Goal: Task Accomplishment & Management: Use online tool/utility

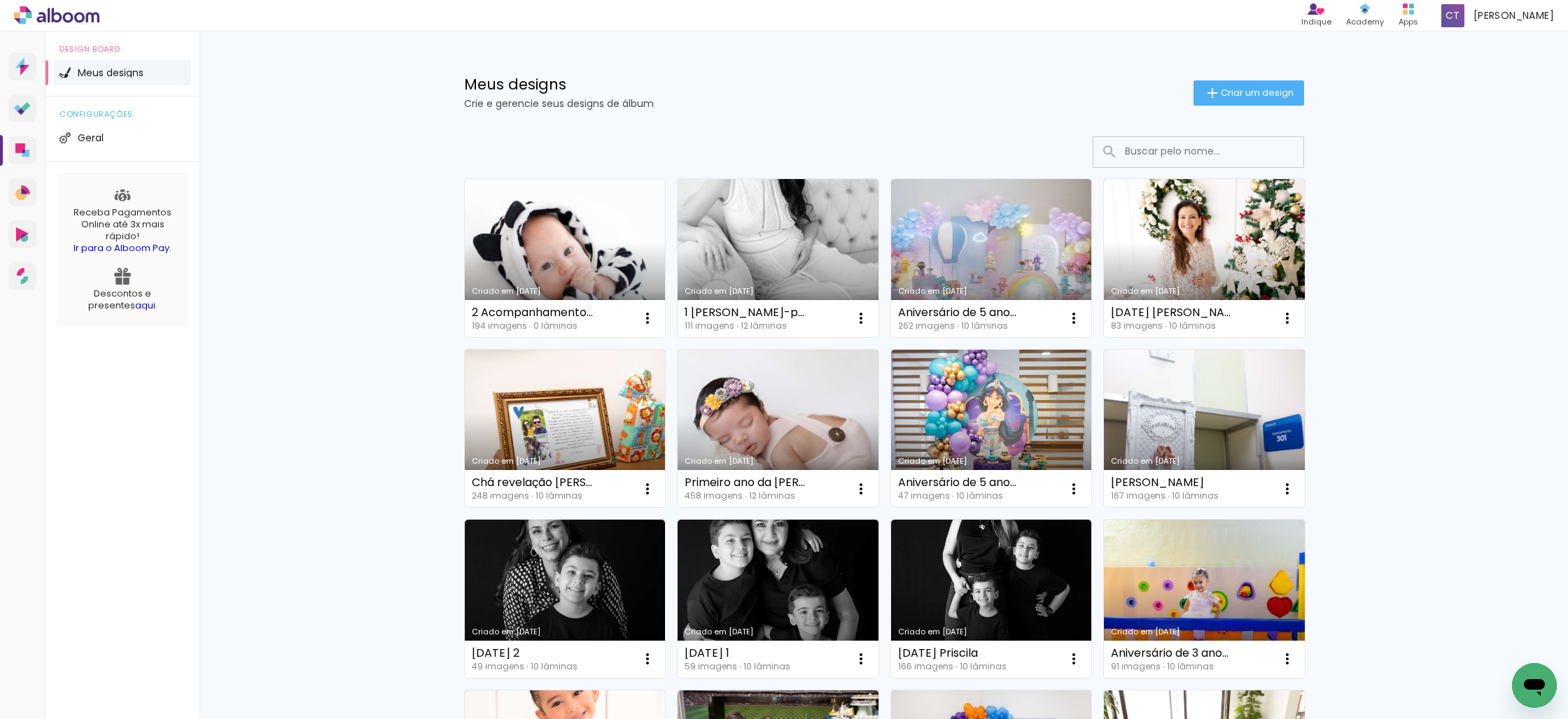
click at [584, 250] on link "Criado em [DATE]" at bounding box center [565, 258] width 201 height 158
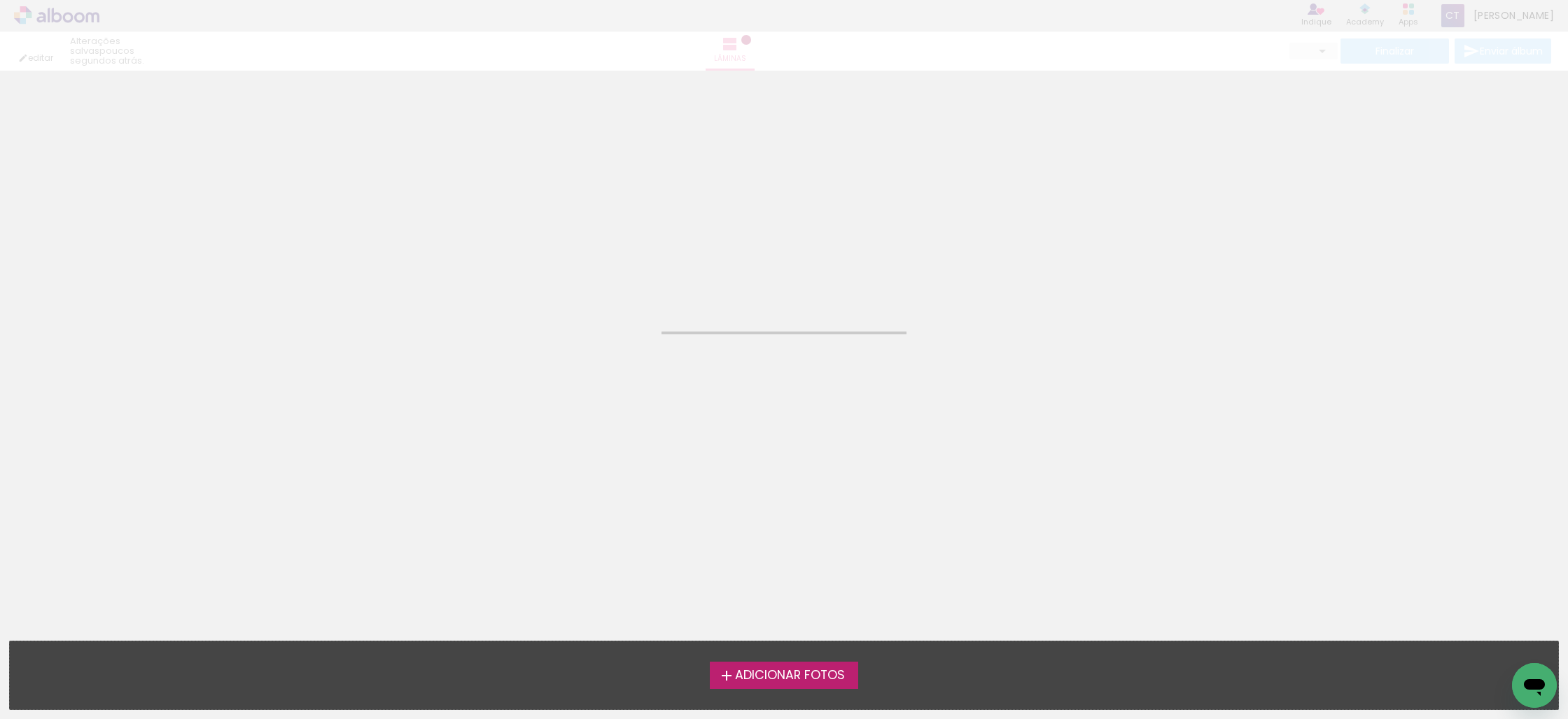
click at [584, 250] on neon-animated-pages "Confirmar Cancelar" at bounding box center [784, 395] width 1568 height 648
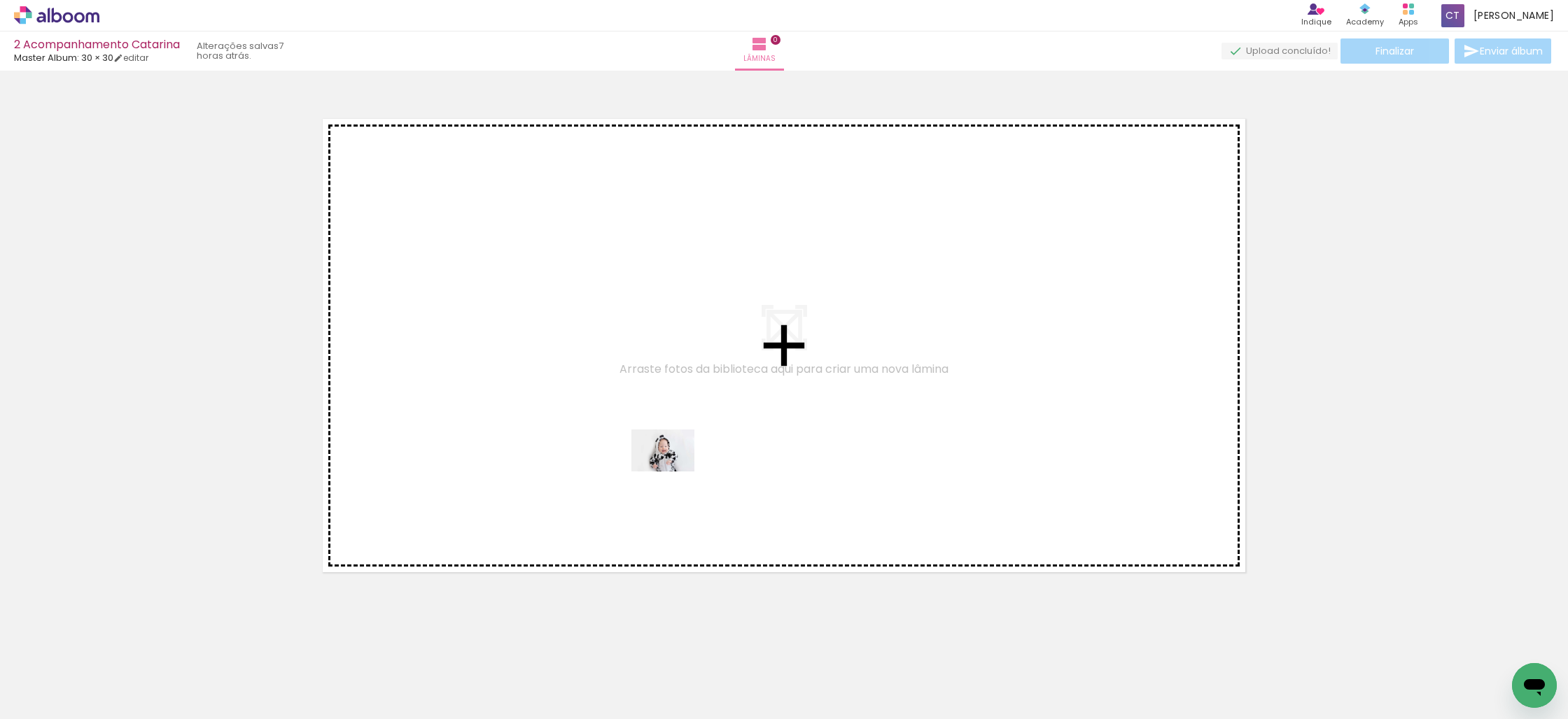
drag, startPoint x: 686, startPoint y: 684, endPoint x: 673, endPoint y: 471, distance: 213.4
click at [673, 471] on quentale-workspace at bounding box center [784, 360] width 1568 height 719
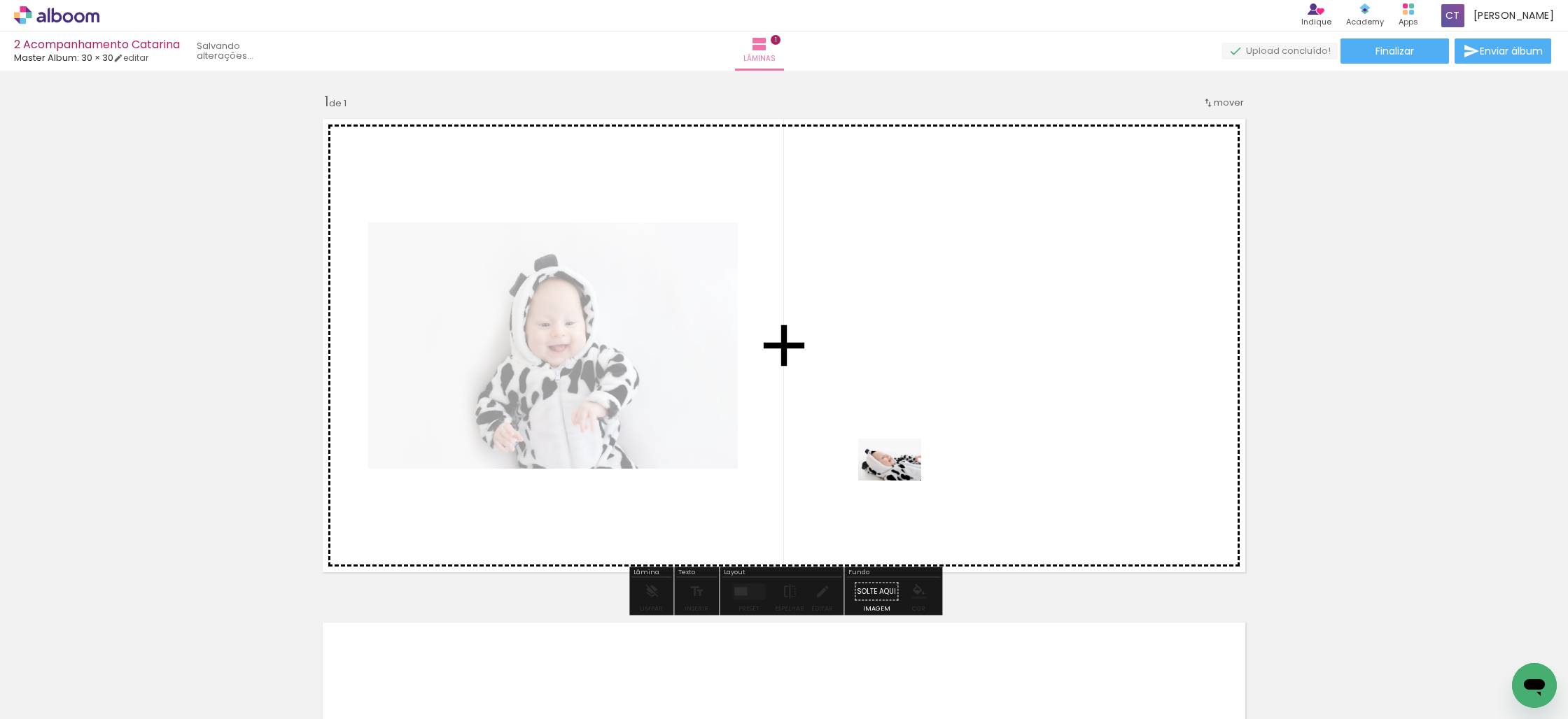
drag, startPoint x: 780, startPoint y: 687, endPoint x: 900, endPoint y: 480, distance: 239.3
click at [900, 480] on quentale-workspace at bounding box center [784, 360] width 1568 height 719
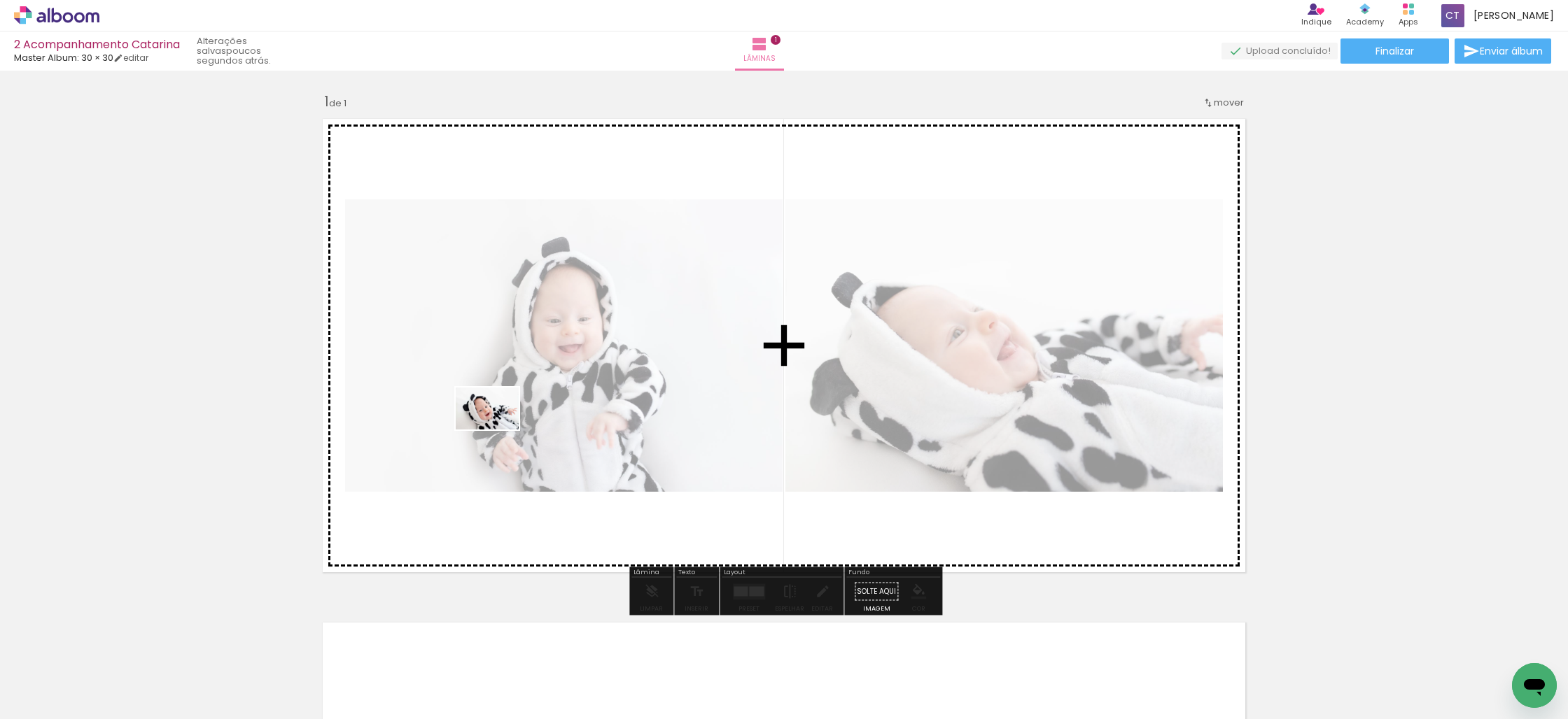
drag, startPoint x: 386, startPoint y: 685, endPoint x: 498, endPoint y: 429, distance: 279.4
click at [498, 429] on quentale-workspace at bounding box center [784, 360] width 1568 height 719
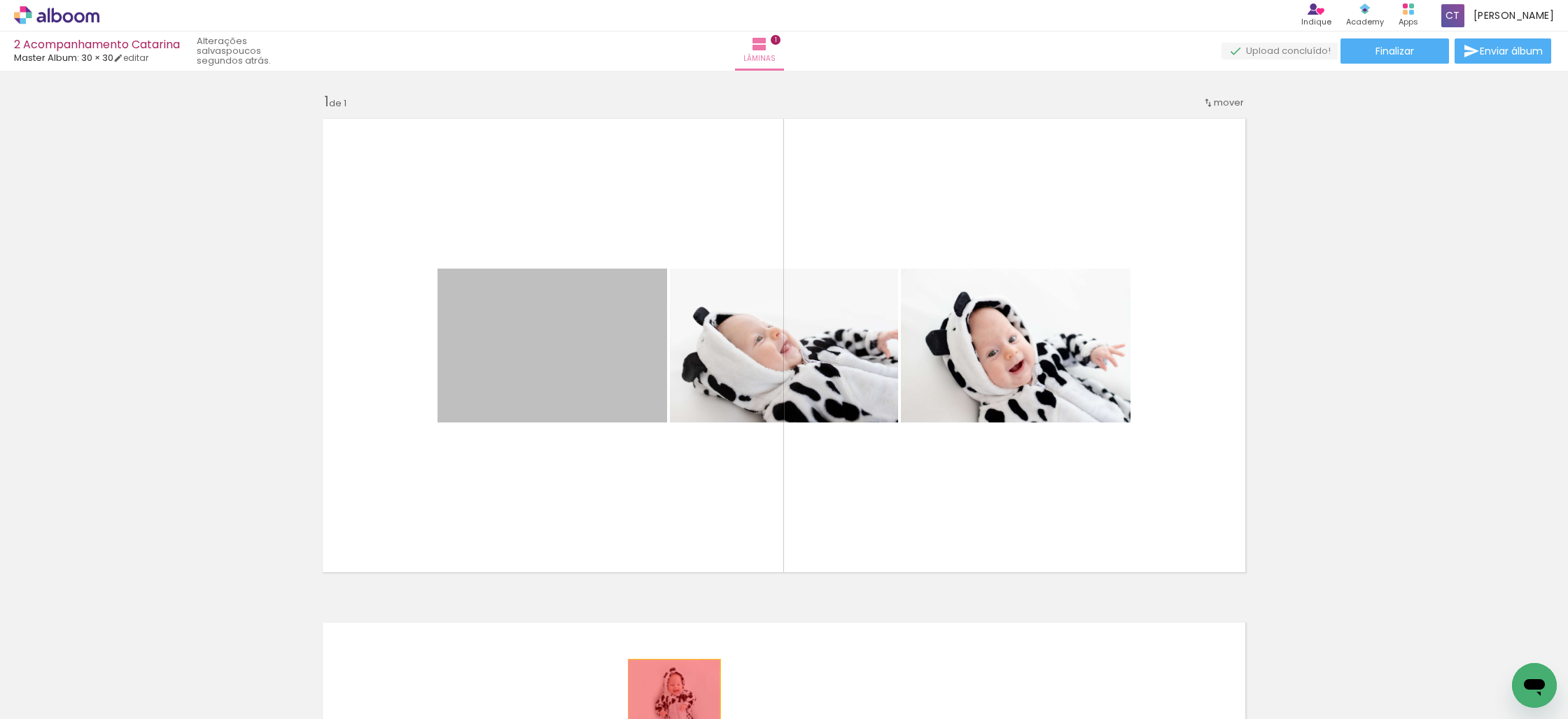
drag, startPoint x: 578, startPoint y: 360, endPoint x: 674, endPoint y: 690, distance: 343.7
click at [674, 690] on quentale-workspace at bounding box center [784, 360] width 1568 height 719
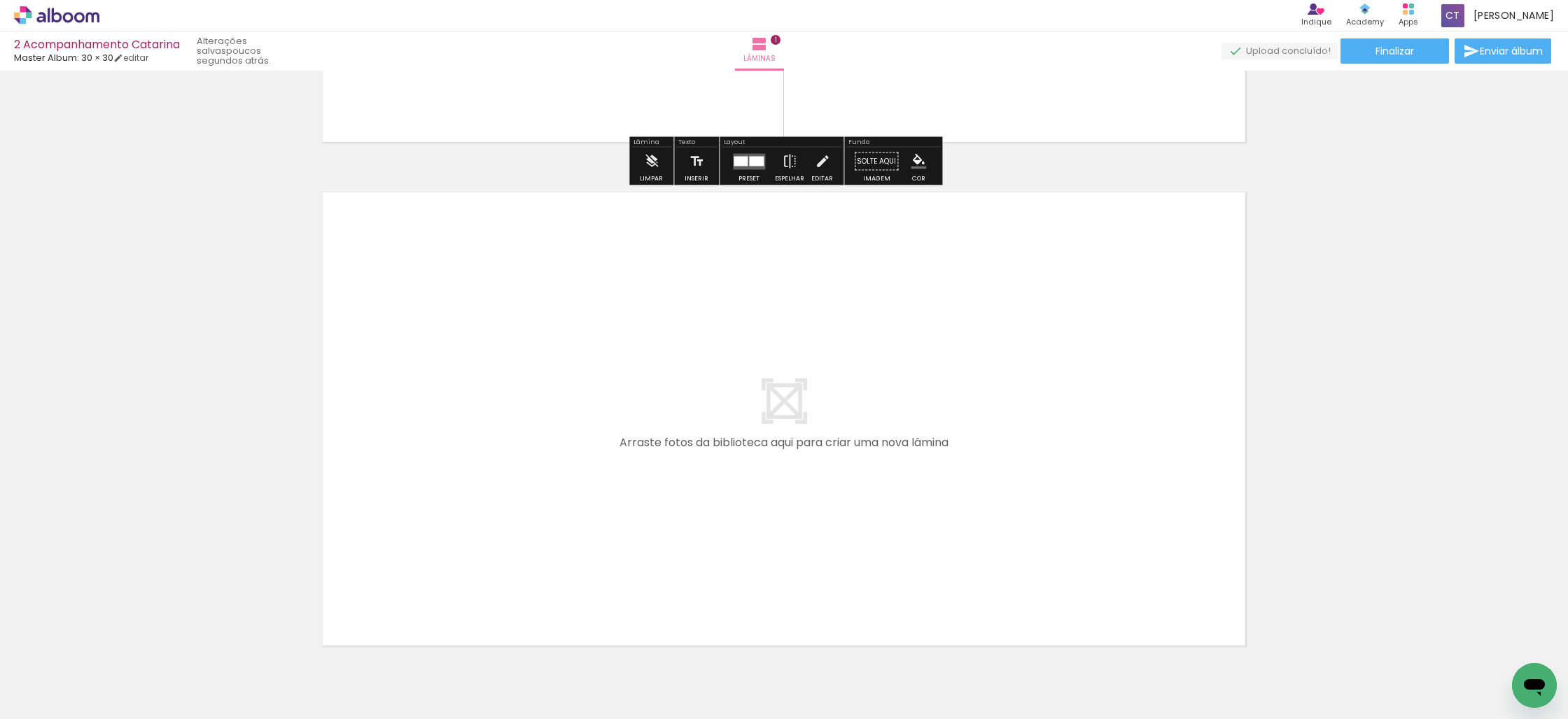
scroll to position [438, 0]
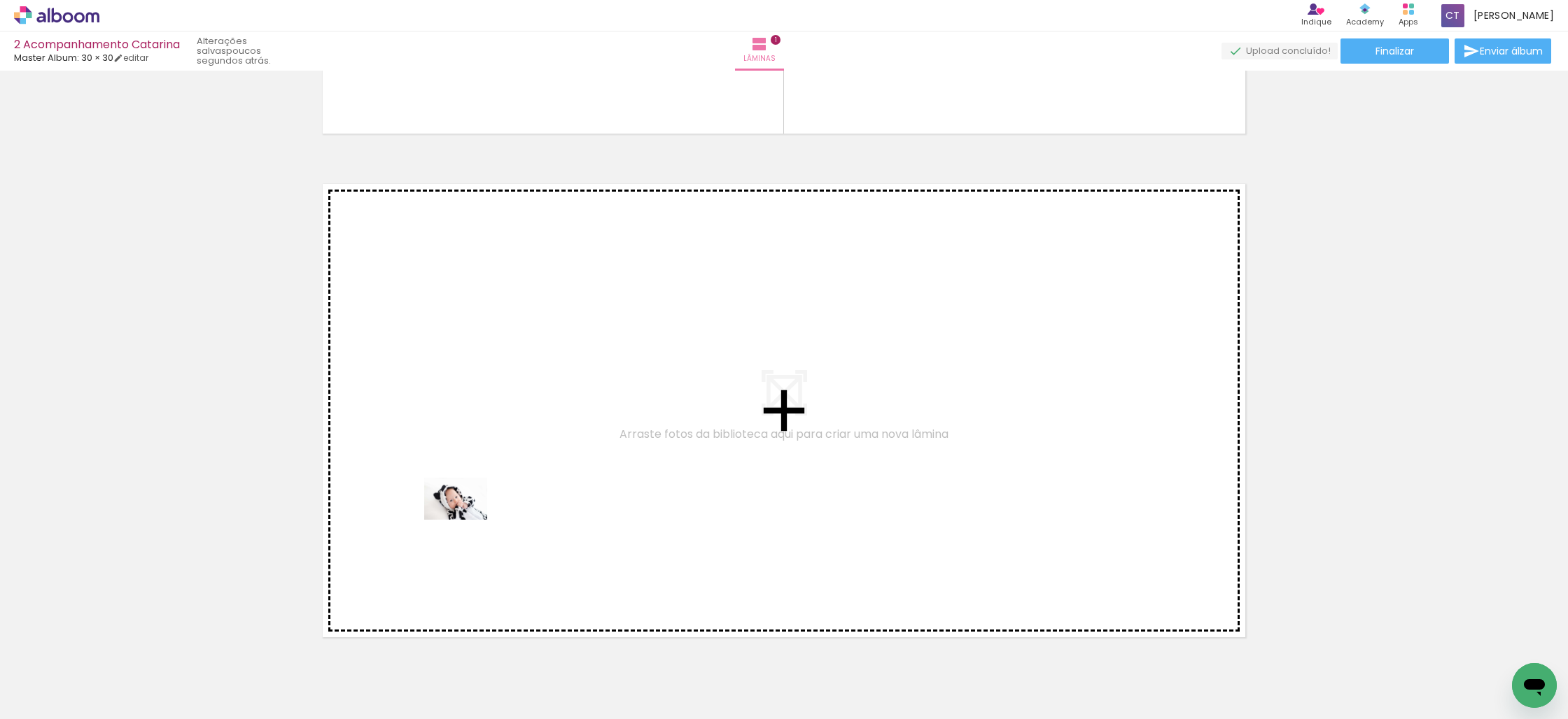
drag, startPoint x: 147, startPoint y: 684, endPoint x: 466, endPoint y: 520, distance: 358.7
click at [466, 520] on quentale-workspace at bounding box center [784, 360] width 1568 height 719
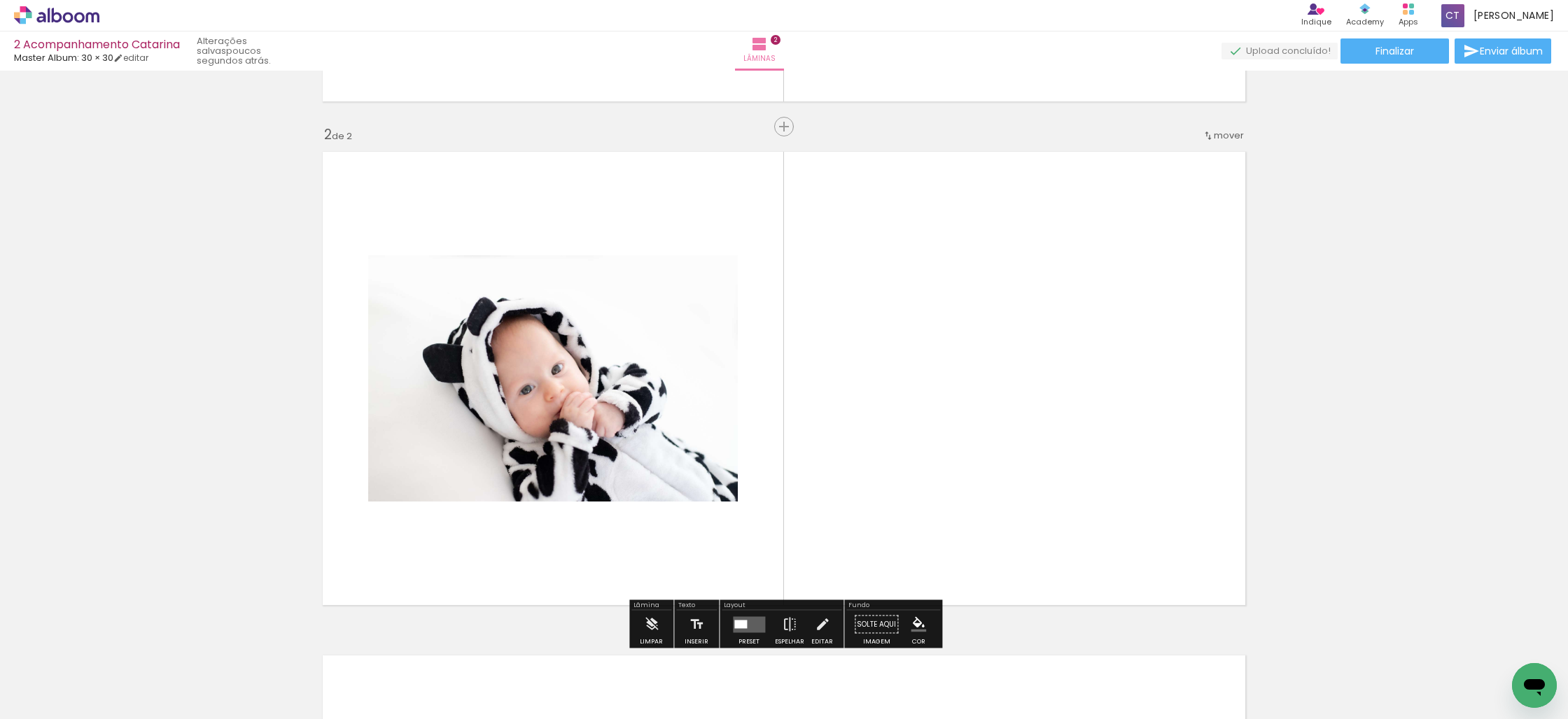
scroll to position [498, 0]
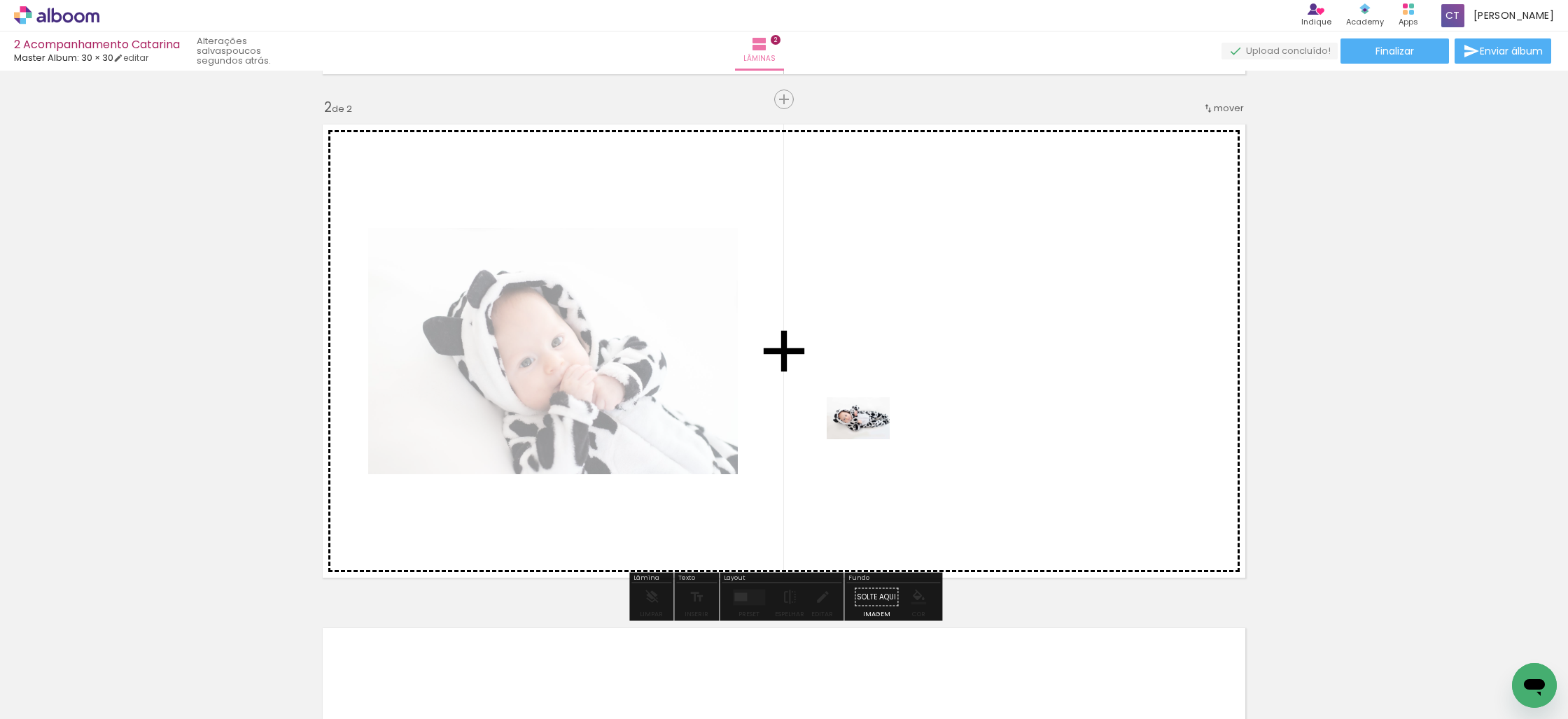
drag, startPoint x: 226, startPoint y: 680, endPoint x: 869, endPoint y: 438, distance: 687.0
click at [869, 438] on quentale-workspace at bounding box center [784, 360] width 1568 height 719
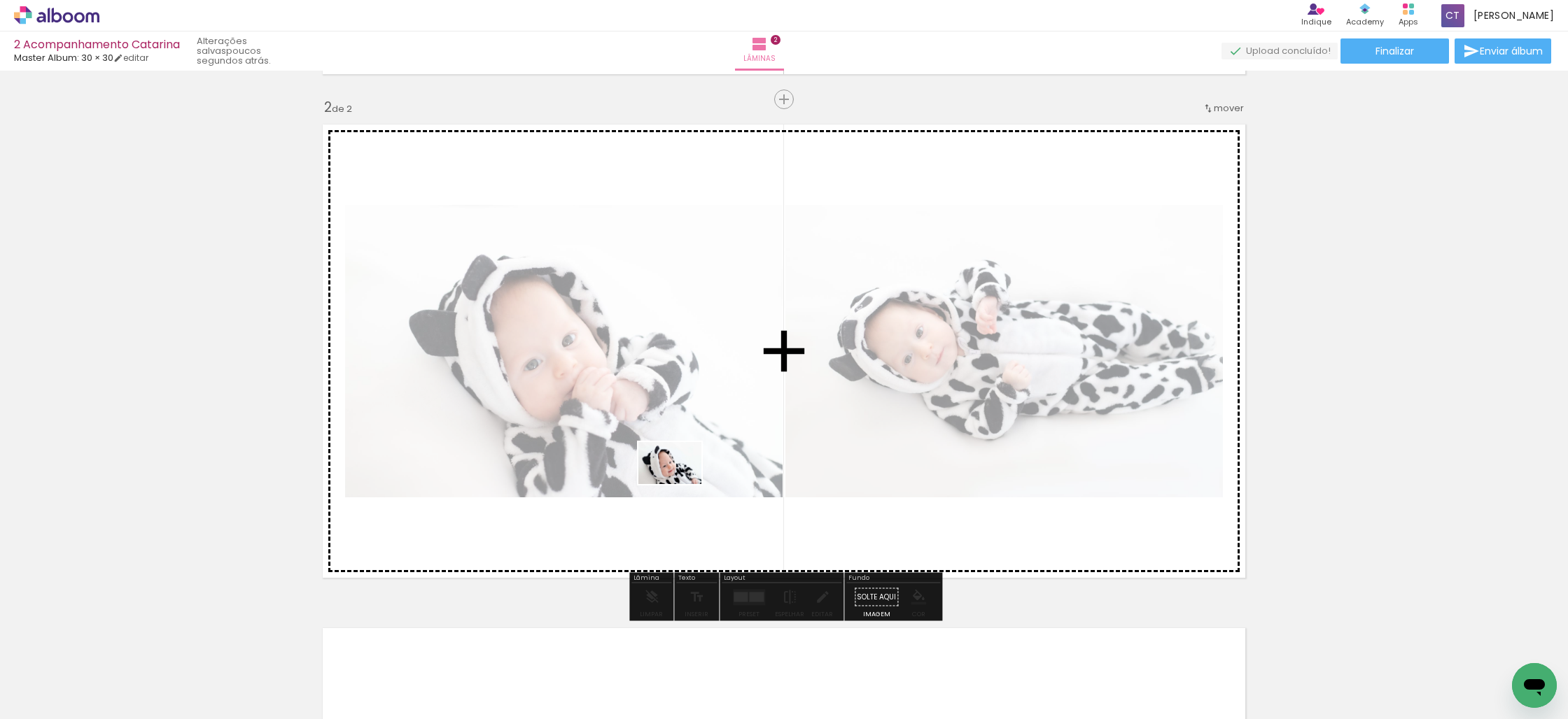
drag, startPoint x: 303, startPoint y: 683, endPoint x: 681, endPoint y: 484, distance: 427.2
click at [681, 484] on quentale-workspace at bounding box center [784, 360] width 1568 height 719
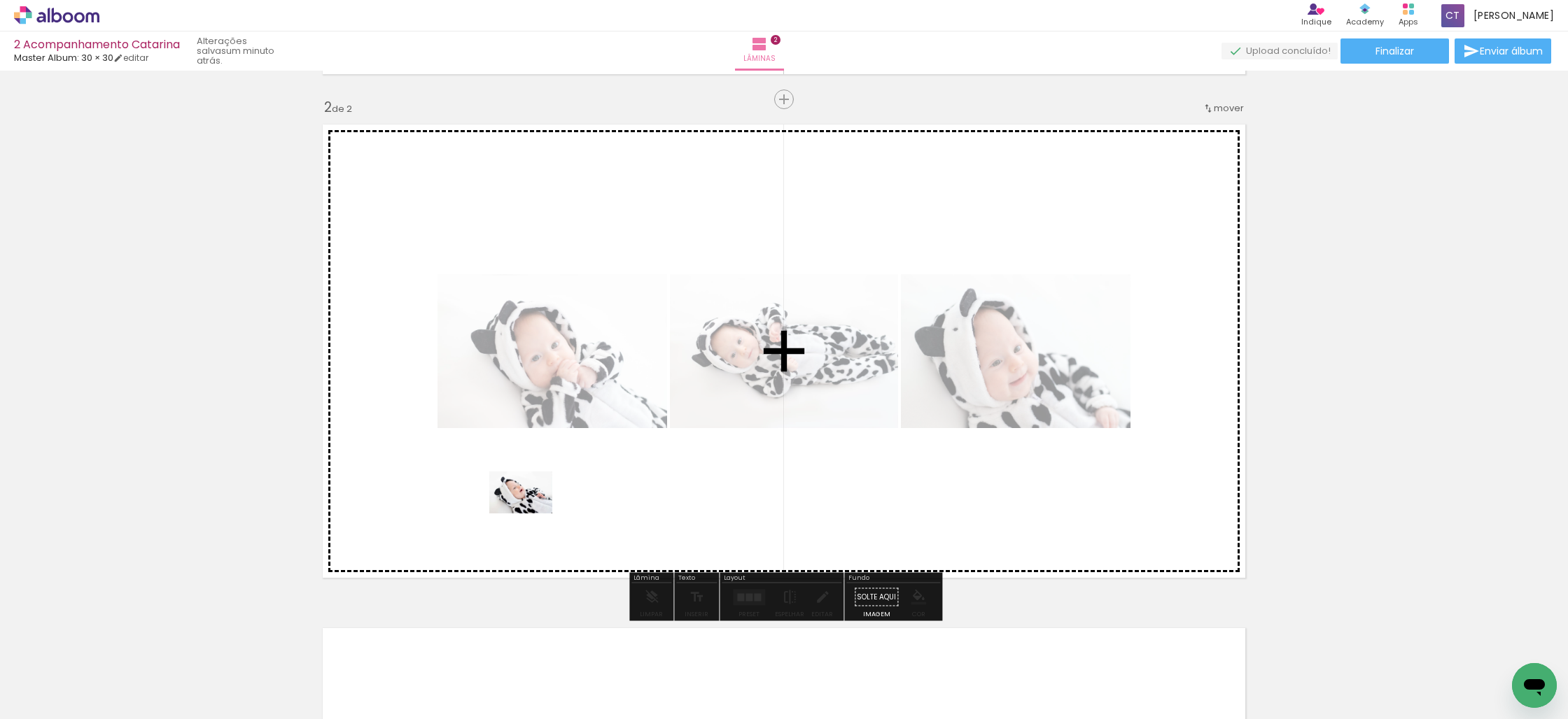
drag, startPoint x: 453, startPoint y: 679, endPoint x: 531, endPoint y: 513, distance: 183.4
click at [531, 513] on quentale-workspace at bounding box center [784, 360] width 1568 height 719
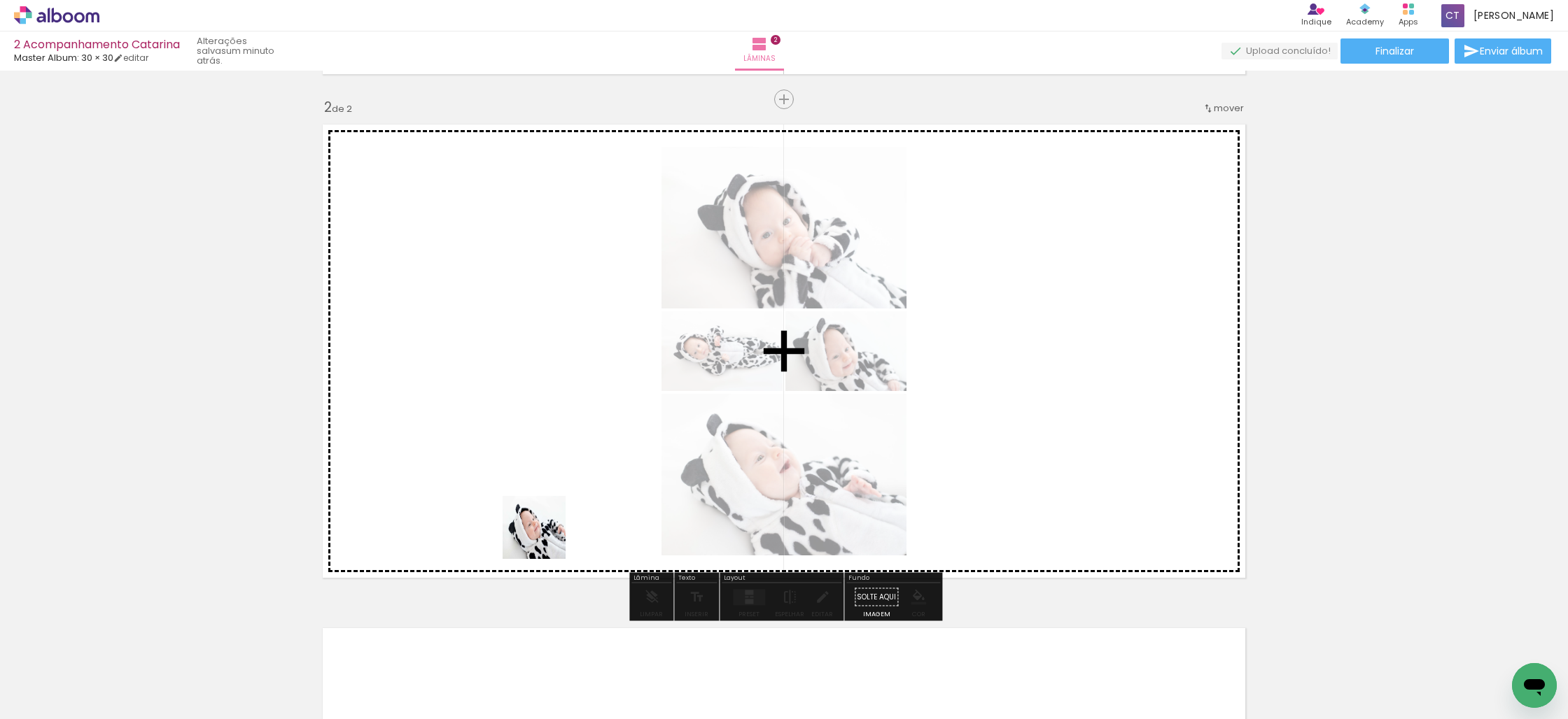
drag, startPoint x: 533, startPoint y: 670, endPoint x: 593, endPoint y: 580, distance: 108.2
click at [547, 485] on quentale-workspace at bounding box center [784, 360] width 1568 height 719
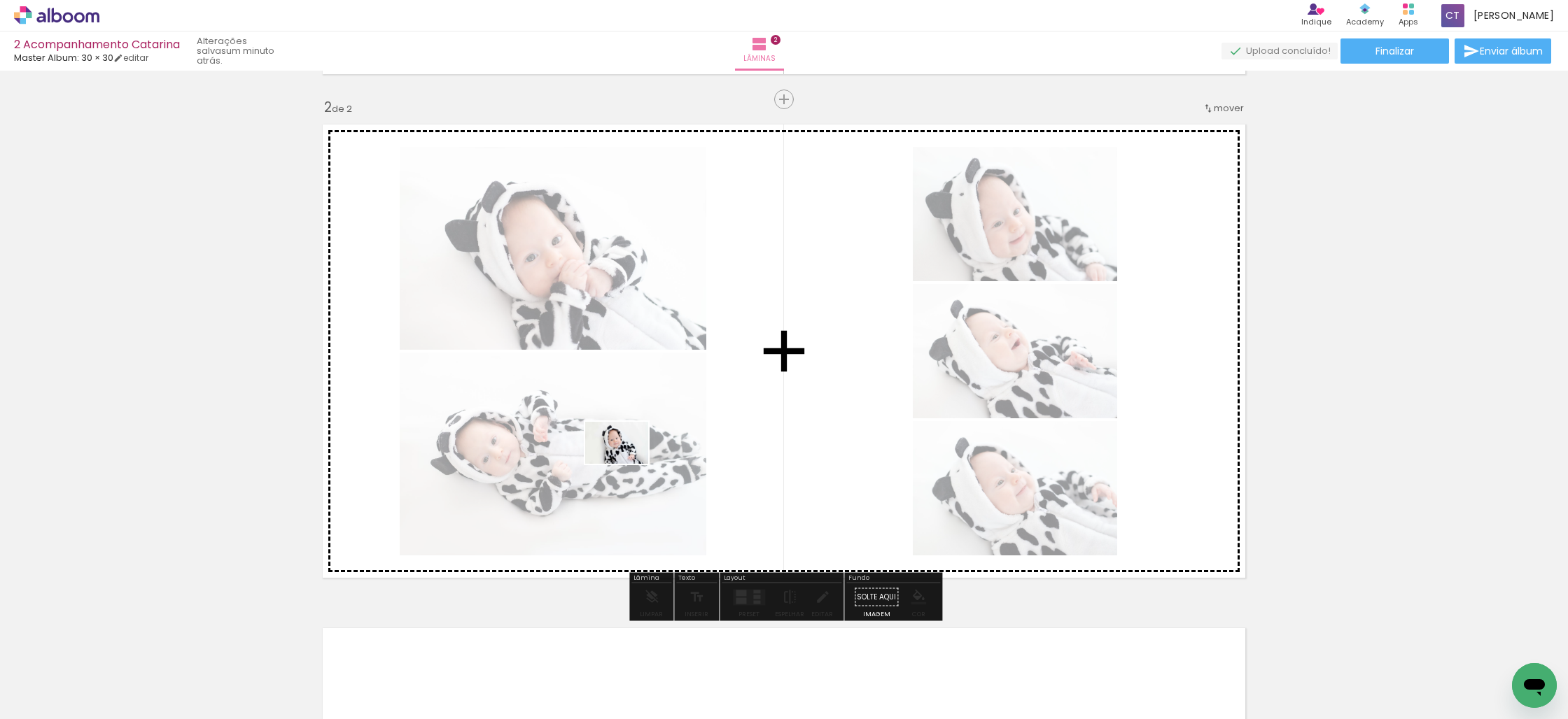
drag, startPoint x: 615, startPoint y: 667, endPoint x: 675, endPoint y: 589, distance: 98.4
click at [628, 441] on quentale-workspace at bounding box center [784, 360] width 1568 height 719
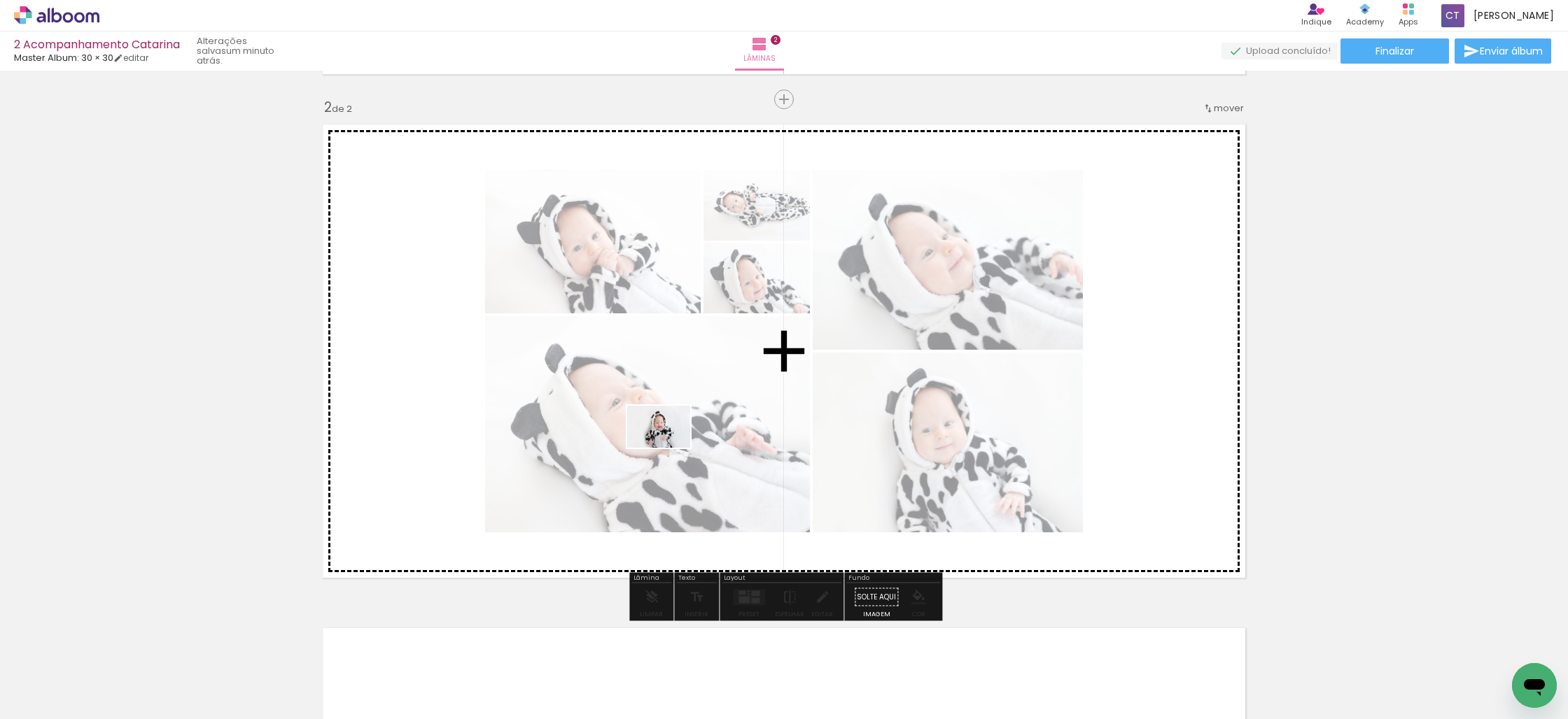
drag, startPoint x: 696, startPoint y: 681, endPoint x: 789, endPoint y: 627, distance: 107.5
click at [669, 447] on quentale-workspace at bounding box center [784, 360] width 1568 height 719
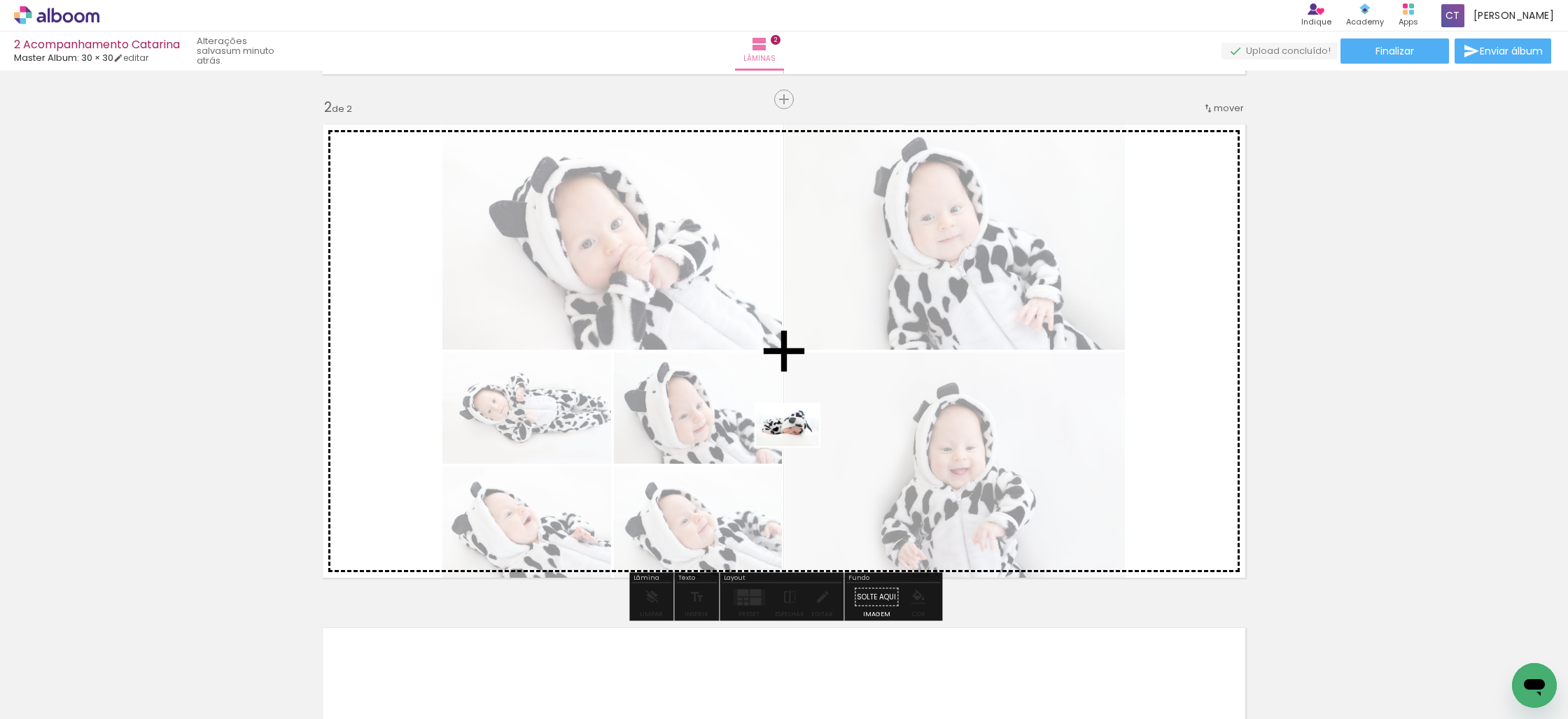
drag, startPoint x: 835, startPoint y: 673, endPoint x: 798, endPoint y: 452, distance: 224.1
click at [798, 447] on quentale-workspace at bounding box center [784, 360] width 1568 height 719
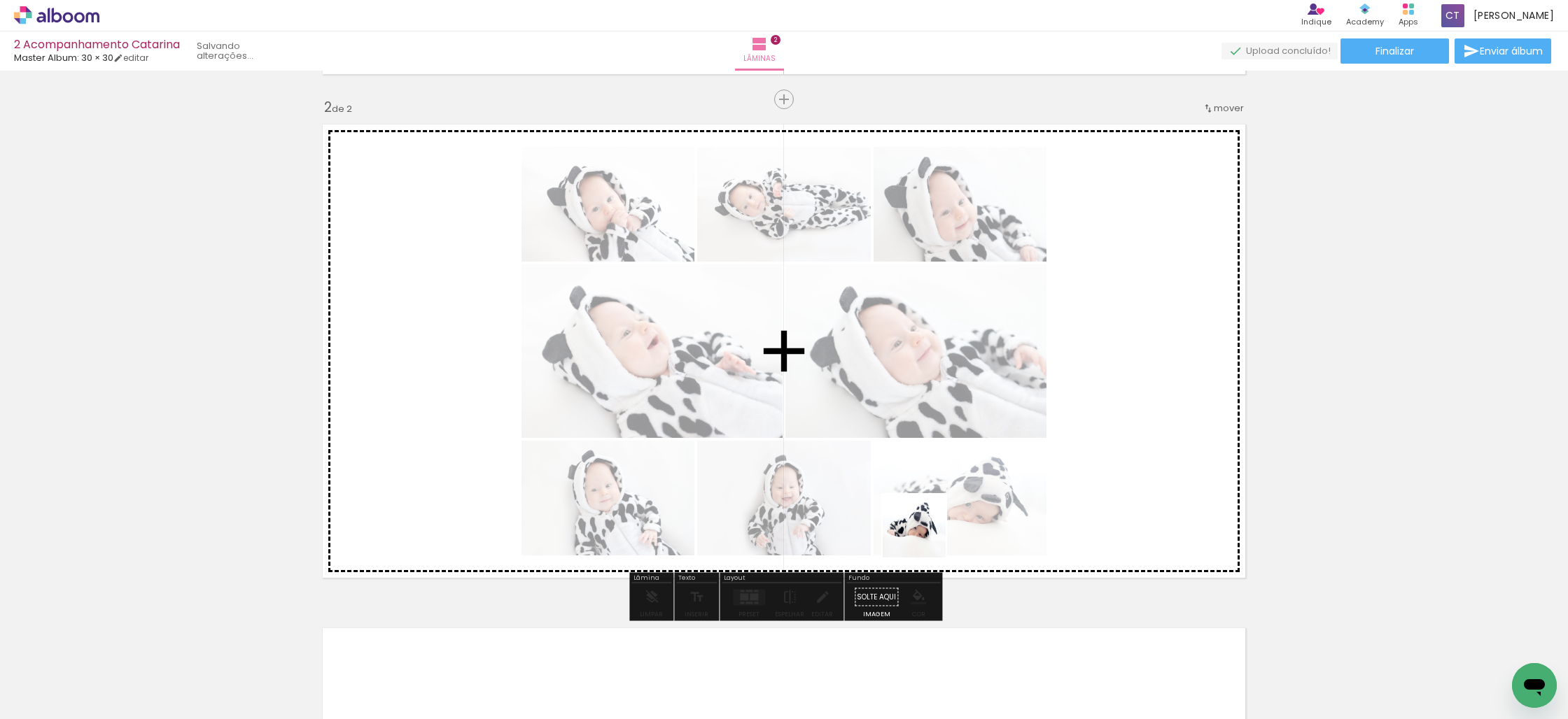
drag, startPoint x: 934, startPoint y: 680, endPoint x: 975, endPoint y: 623, distance: 70.2
click at [919, 475] on quentale-workspace at bounding box center [784, 360] width 1568 height 719
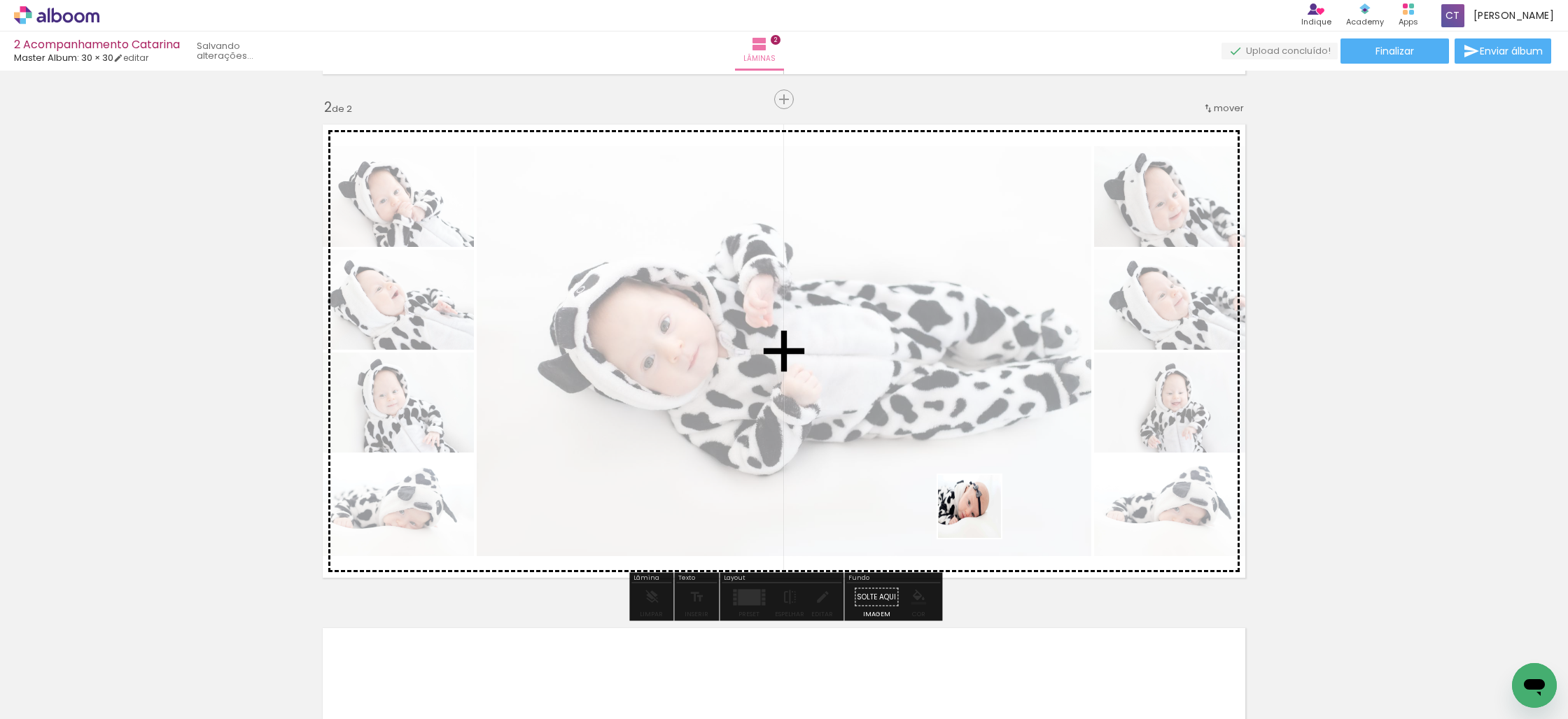
drag, startPoint x: 1008, startPoint y: 680, endPoint x: 970, endPoint y: 461, distance: 222.3
click at [970, 461] on quentale-workspace at bounding box center [784, 360] width 1568 height 719
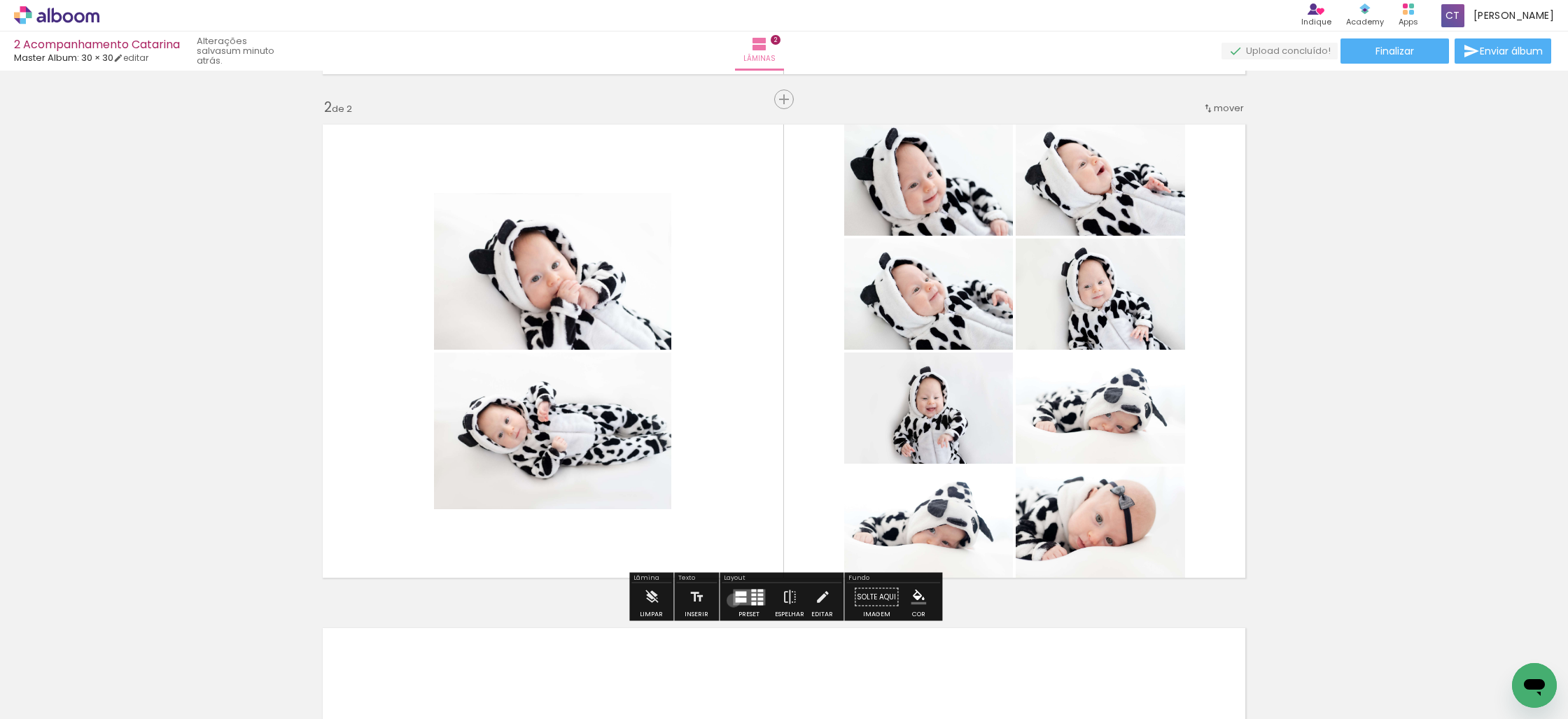
click at [733, 601] on quentale-layouter at bounding box center [748, 597] width 32 height 16
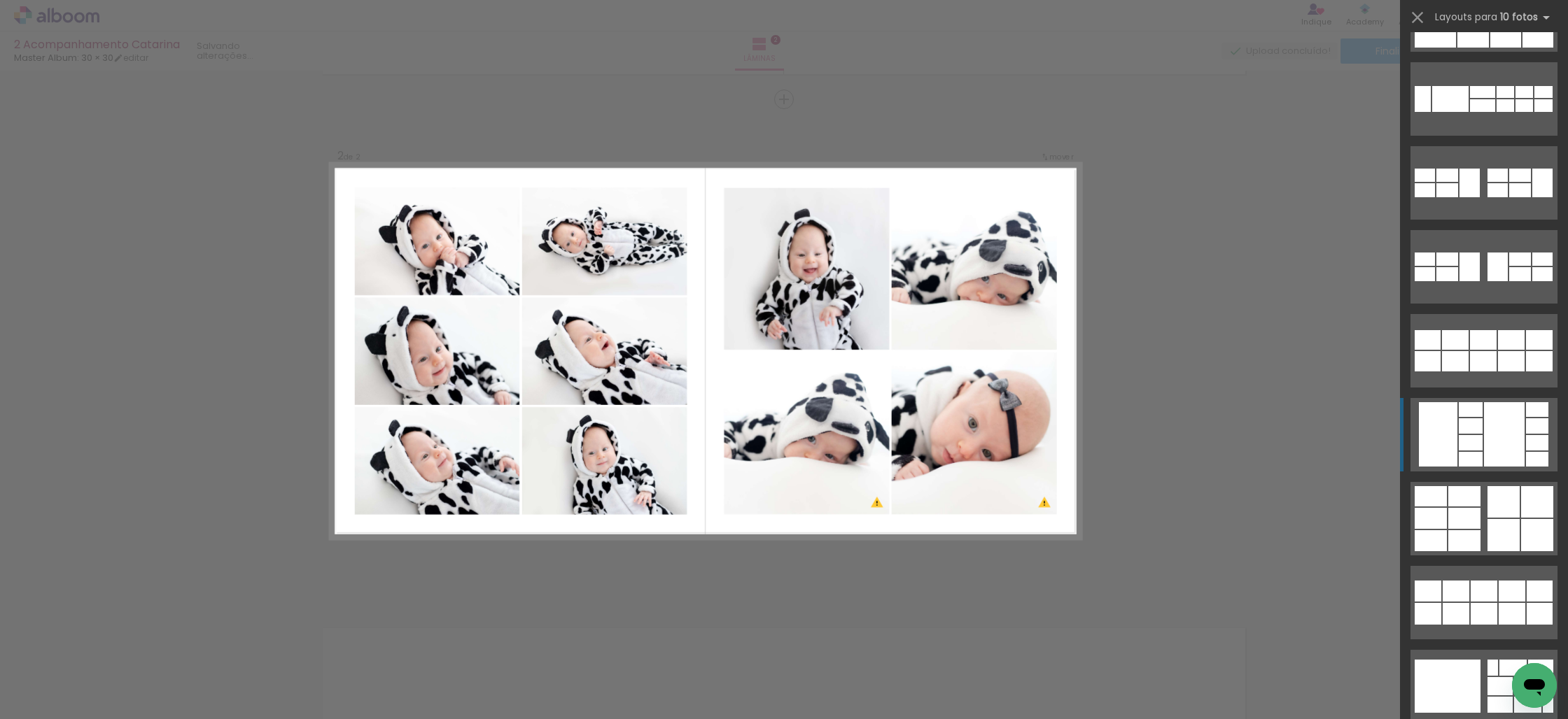
scroll to position [1243, 0]
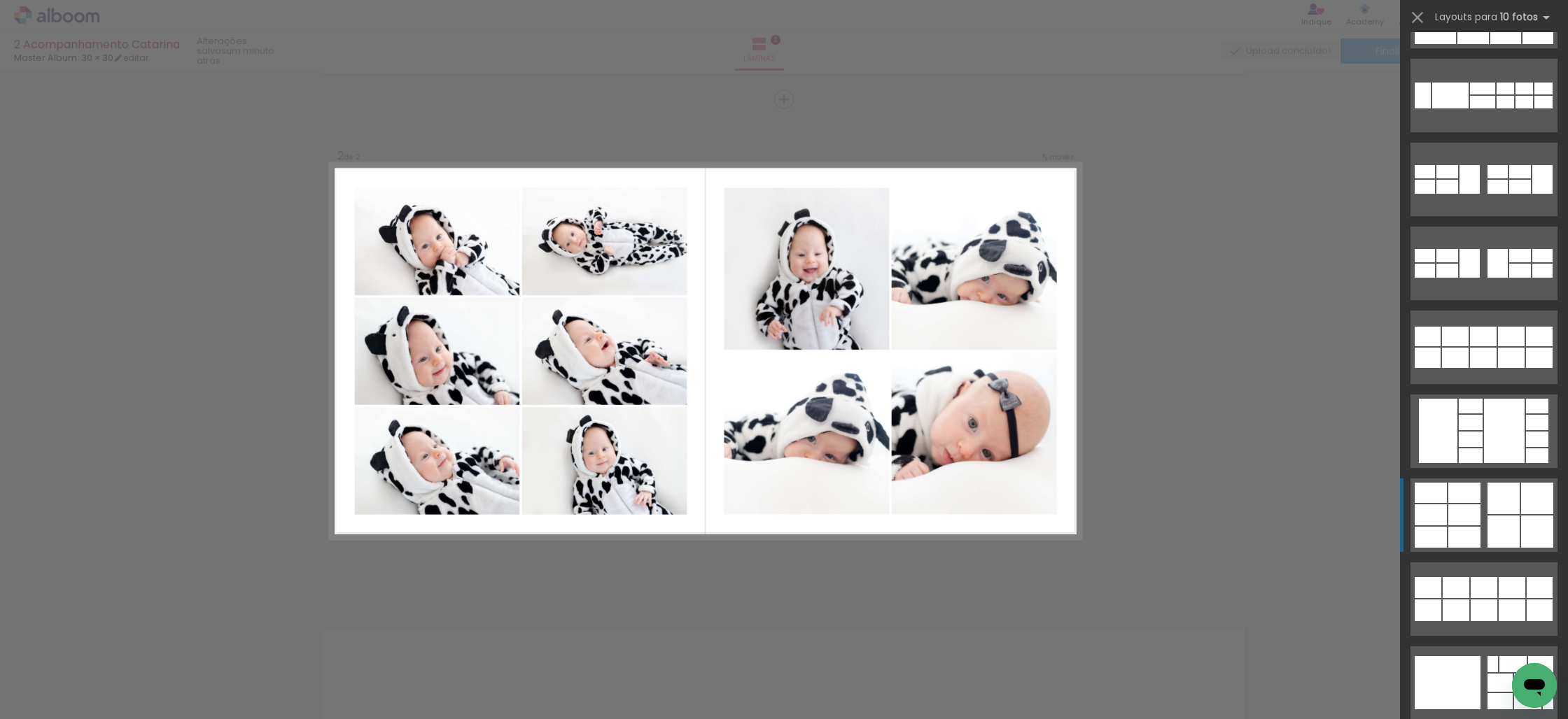
click at [1482, 517] on quentale-layouter at bounding box center [1484, 515] width 147 height 73
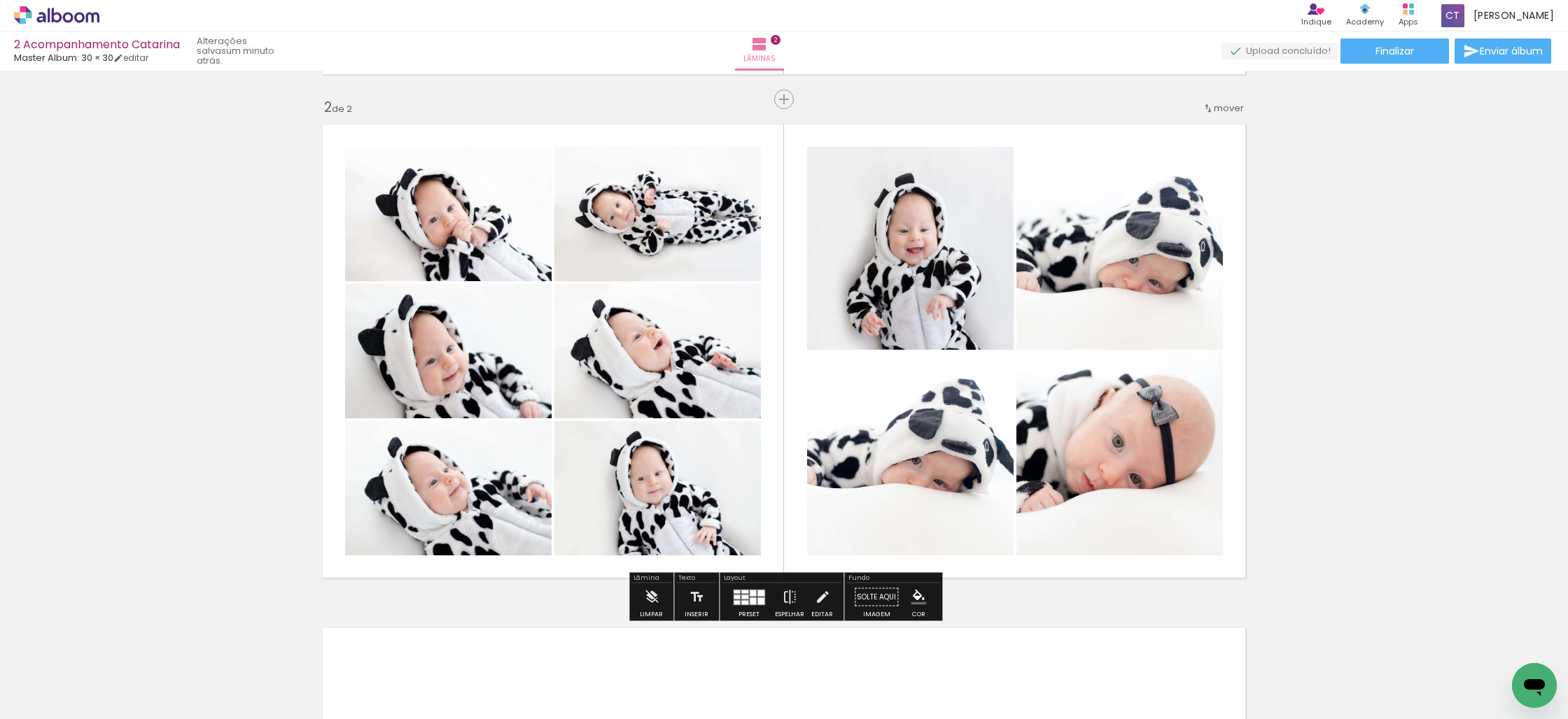
scroll to position [493, 0]
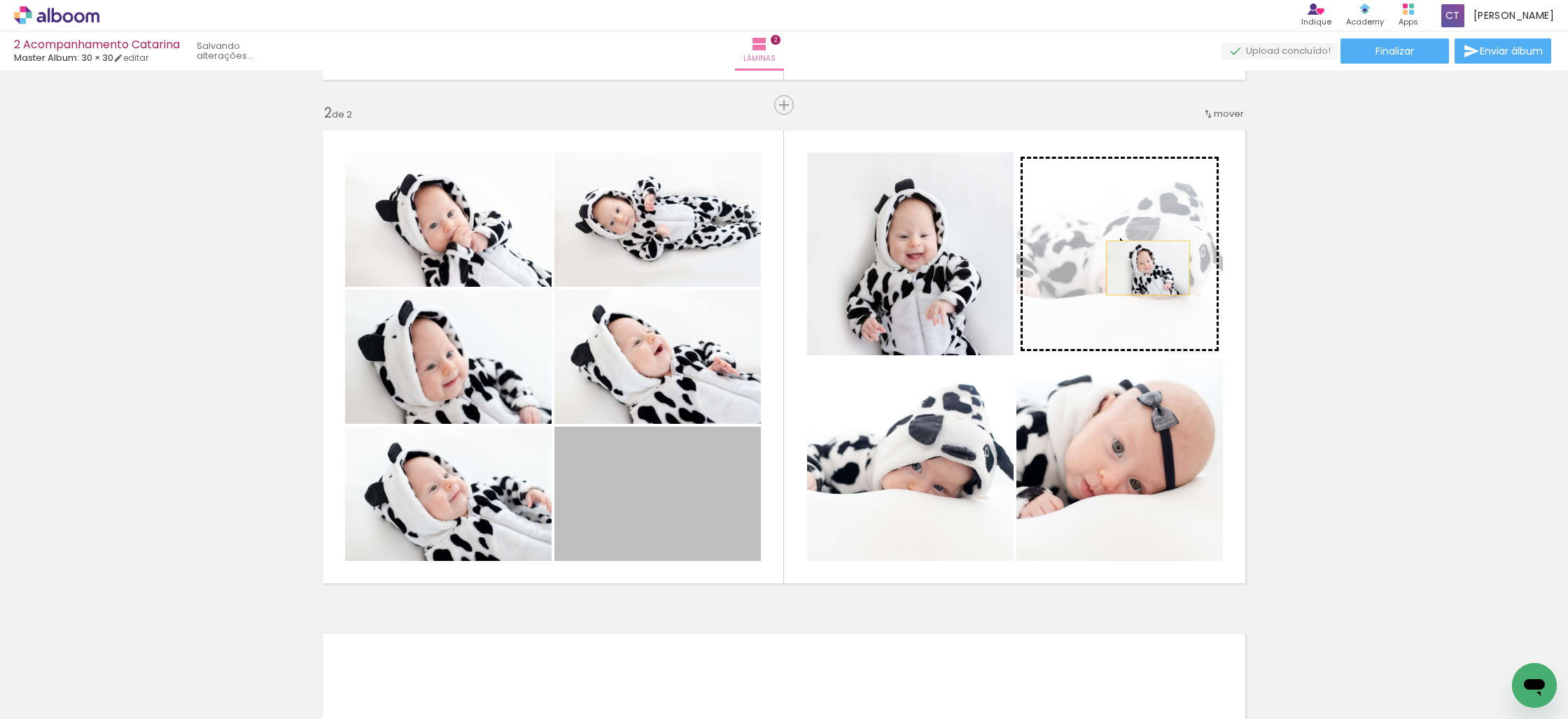
drag, startPoint x: 668, startPoint y: 485, endPoint x: 1148, endPoint y: 268, distance: 526.8
click at [0, 0] on slot at bounding box center [0, 0] width 0 height 0
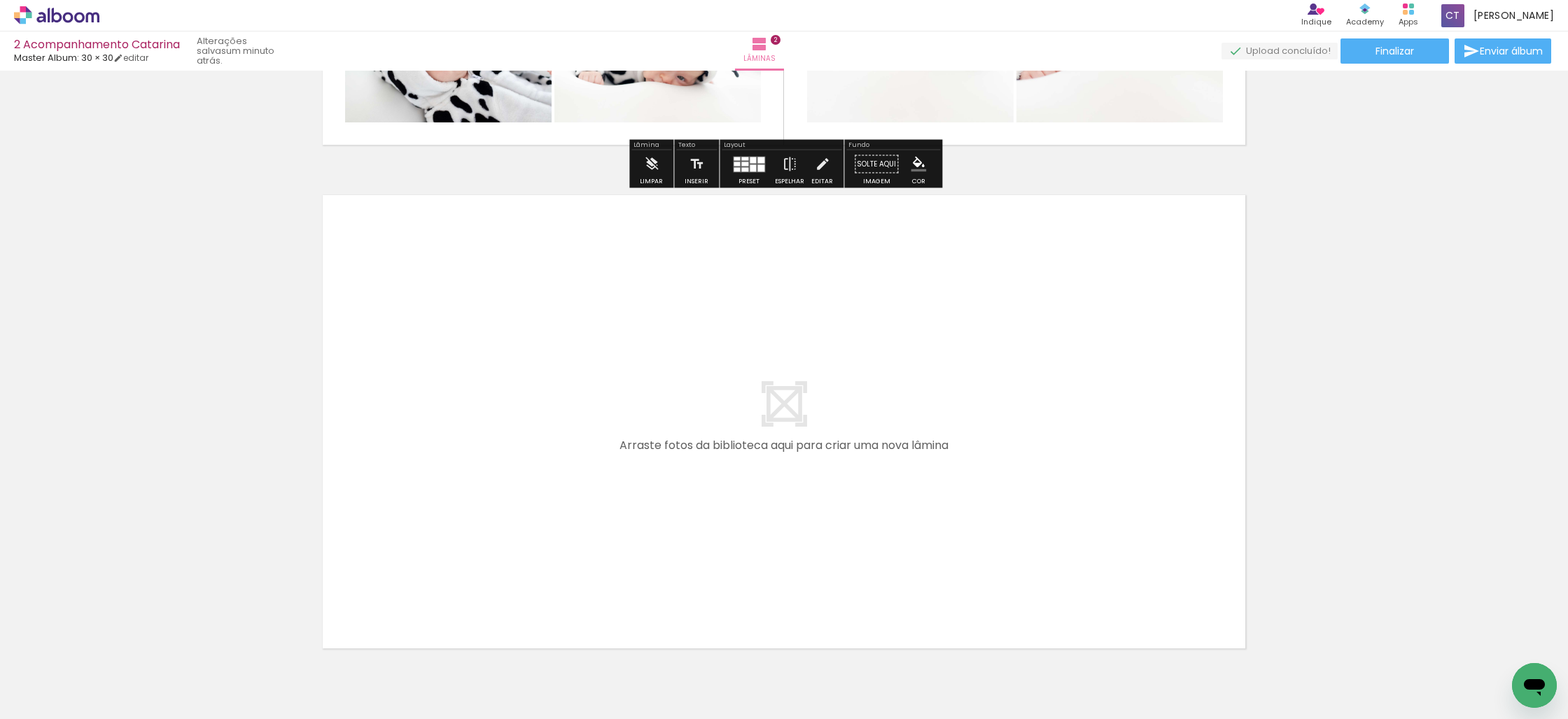
scroll to position [933, 0]
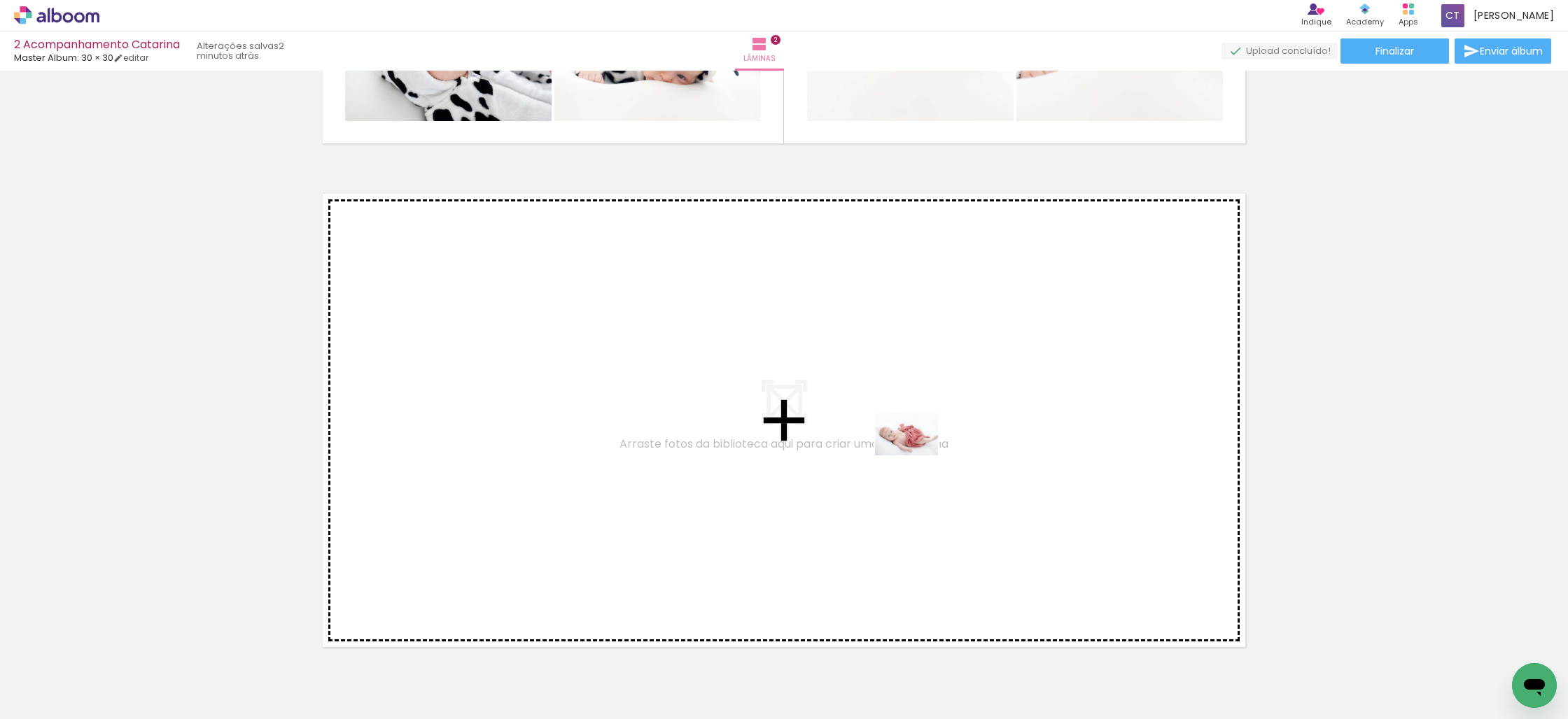
drag, startPoint x: 1083, startPoint y: 685, endPoint x: 917, endPoint y: 456, distance: 282.8
click at [917, 456] on quentale-workspace at bounding box center [784, 360] width 1568 height 719
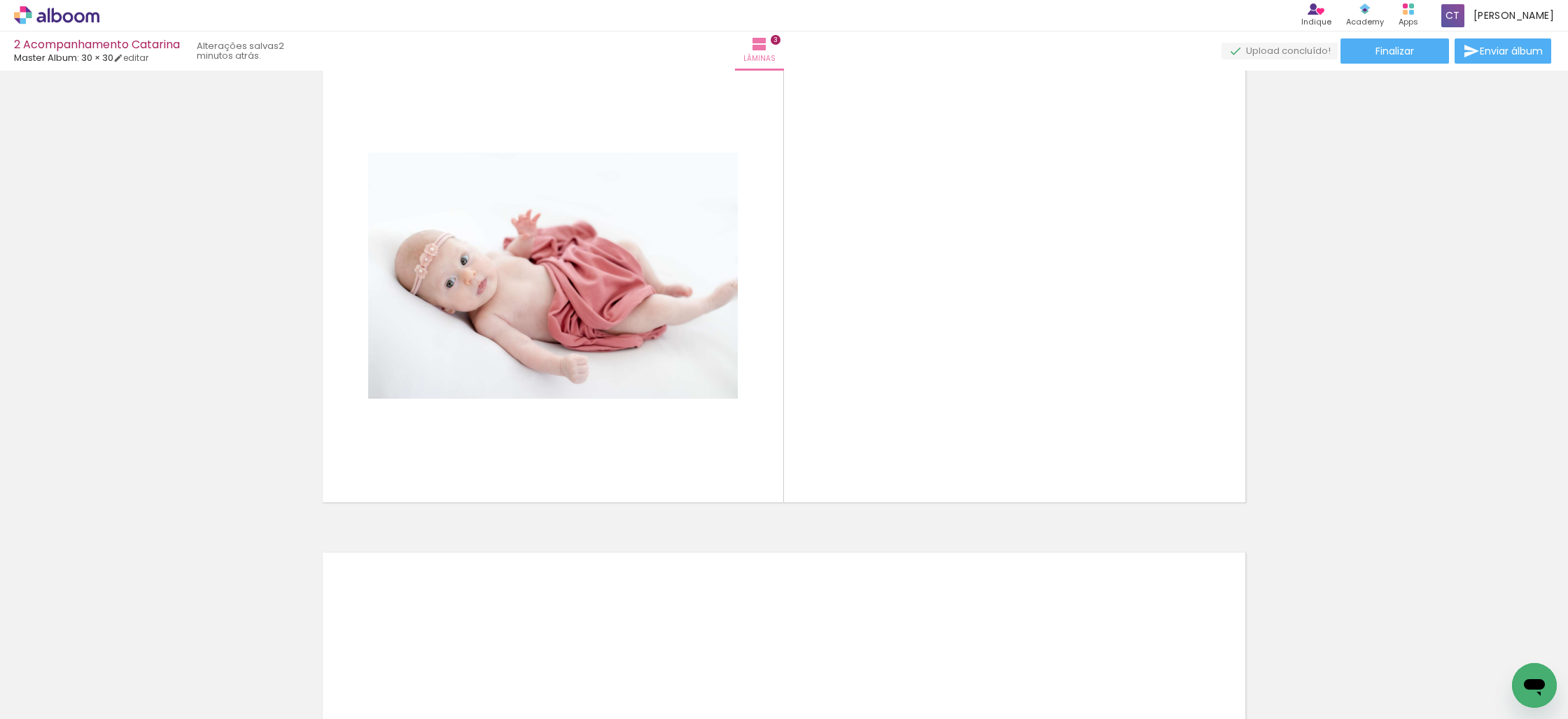
scroll to position [0, 955]
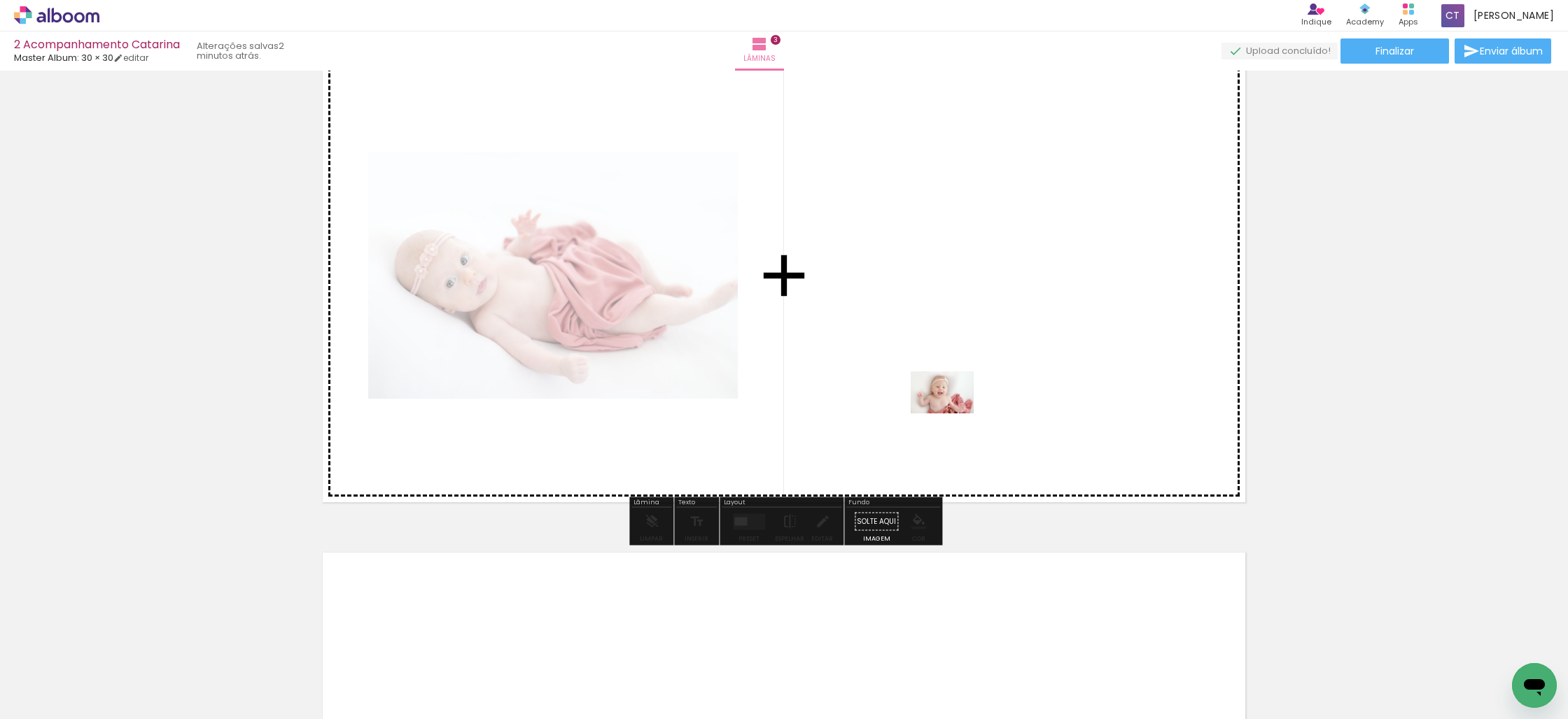
drag, startPoint x: 999, startPoint y: 687, endPoint x: 950, endPoint y: 401, distance: 290.2
click at [950, 401] on quentale-workspace at bounding box center [784, 360] width 1568 height 719
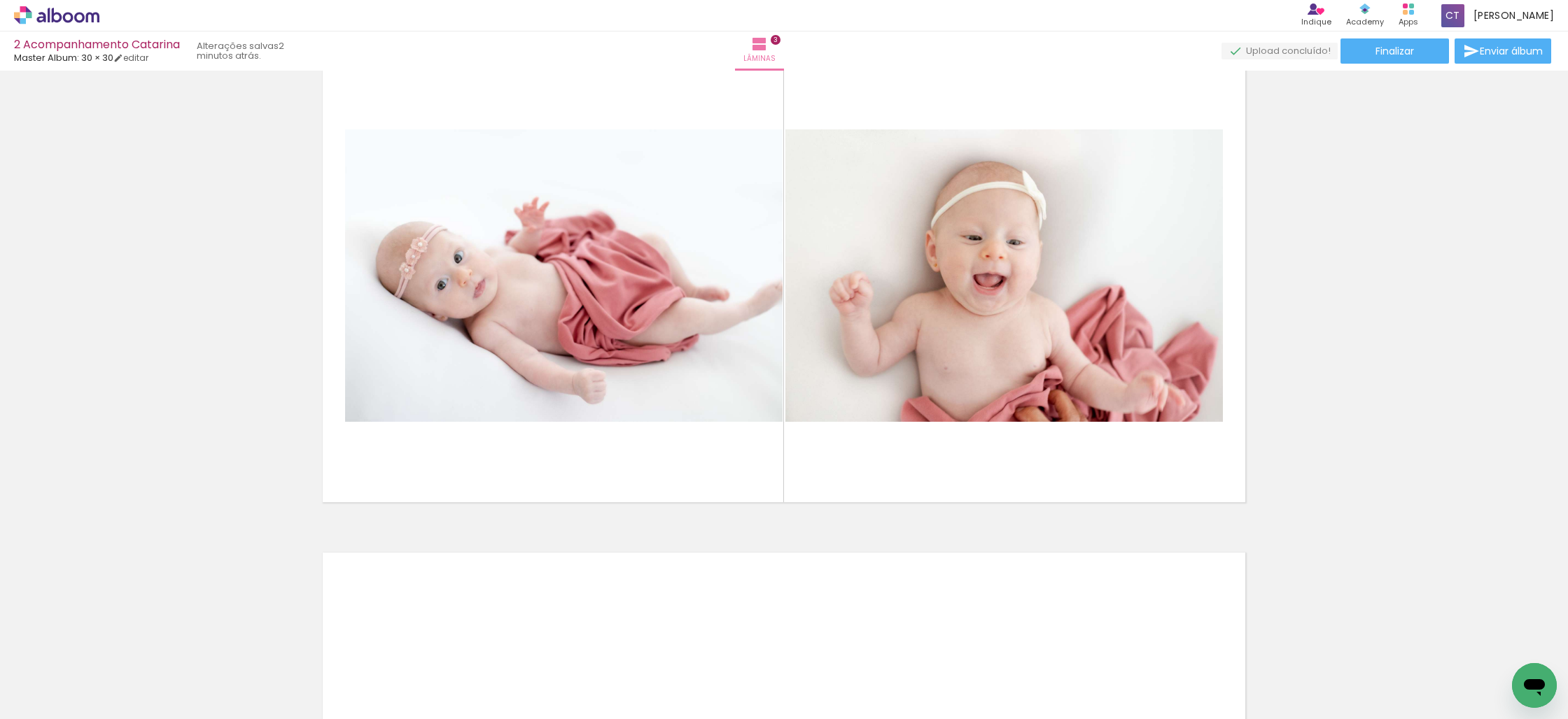
scroll to position [0, 870]
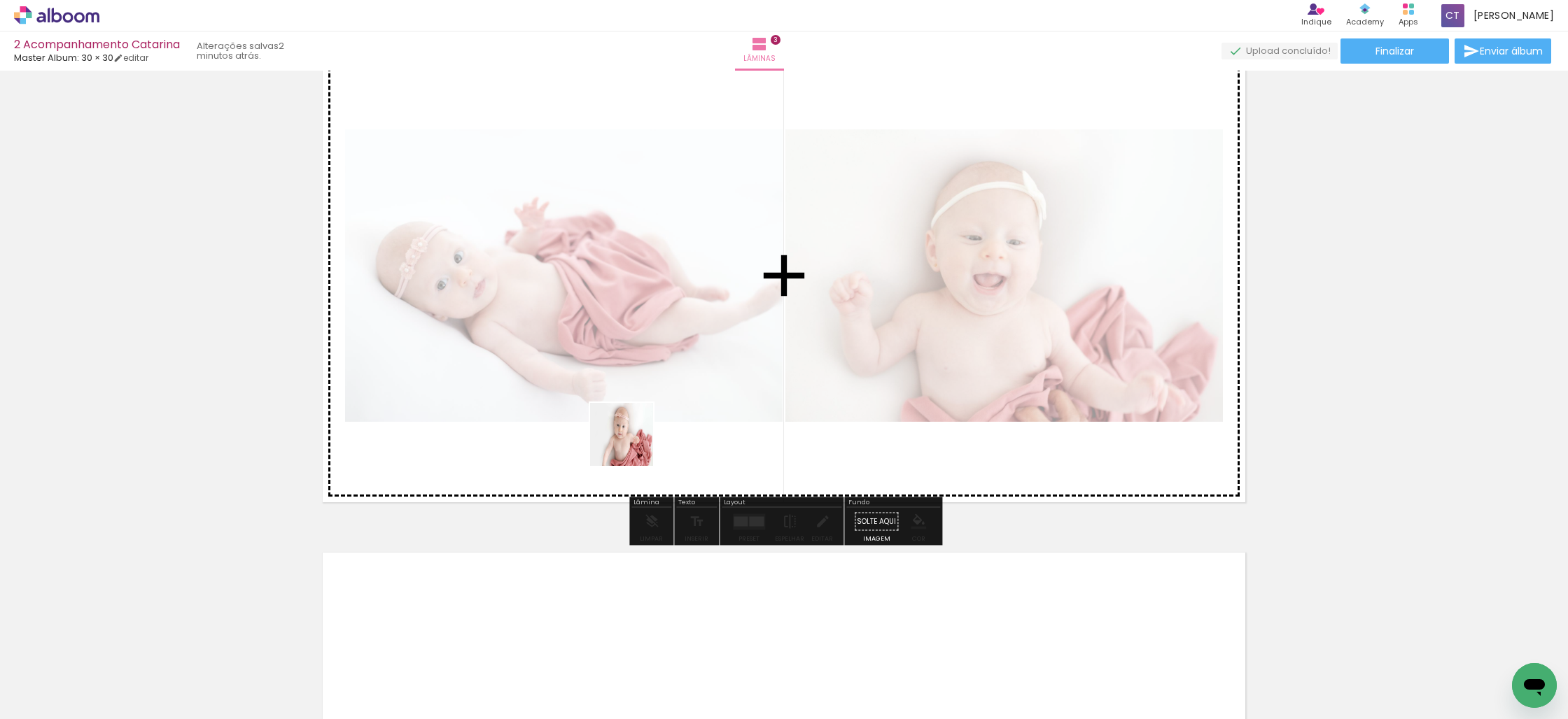
drag, startPoint x: 618, startPoint y: 683, endPoint x: 632, endPoint y: 411, distance: 272.4
click at [632, 411] on quentale-workspace at bounding box center [784, 360] width 1568 height 719
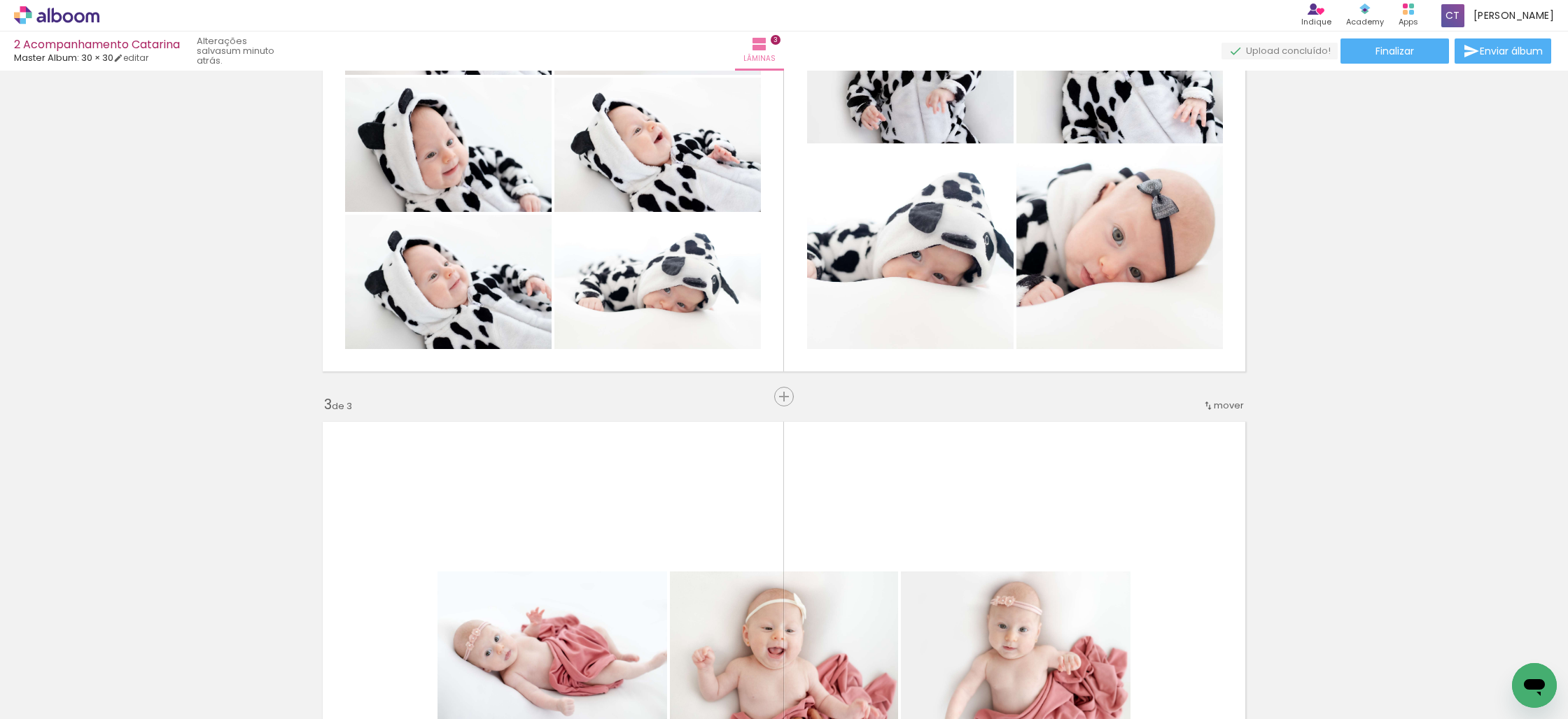
scroll to position [810, 0]
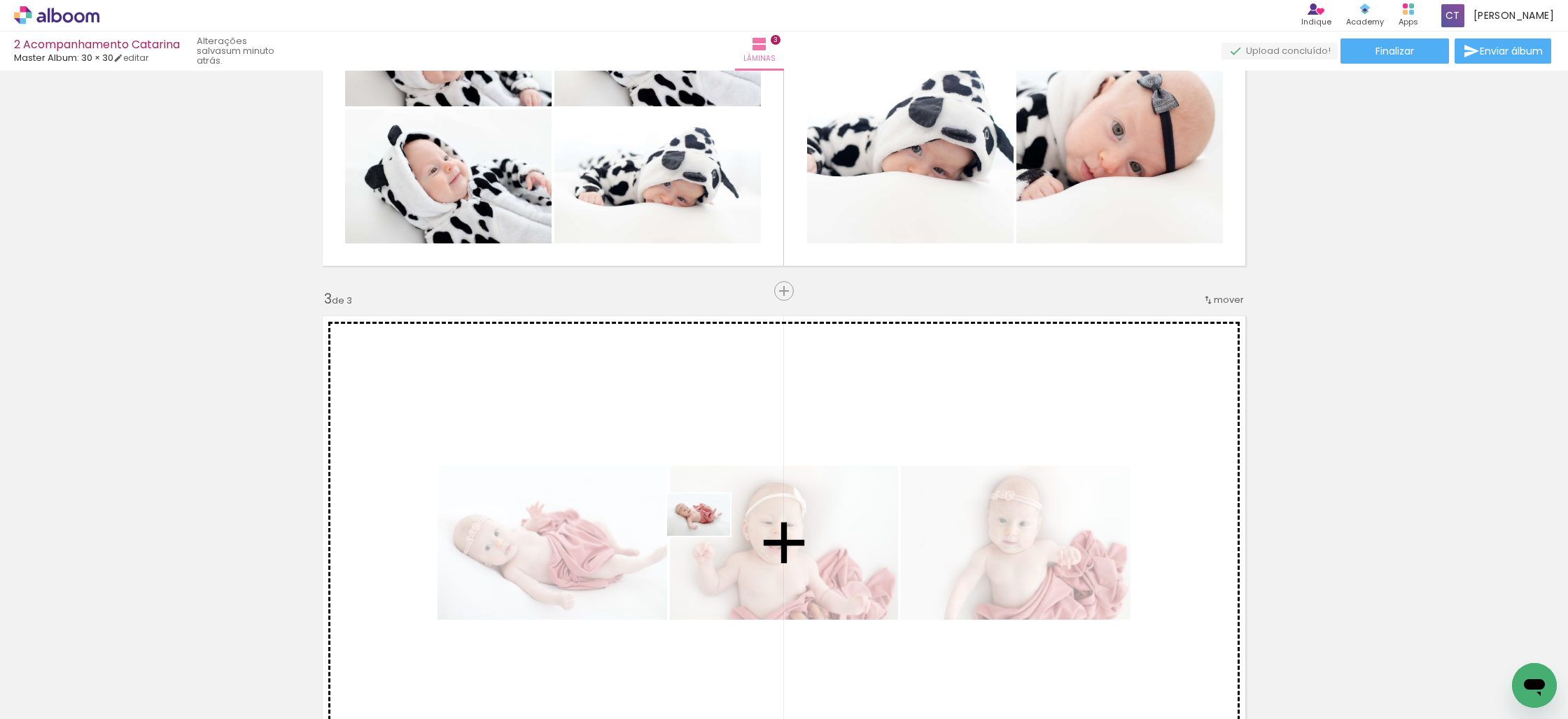
drag, startPoint x: 673, startPoint y: 679, endPoint x: 709, endPoint y: 536, distance: 147.5
click at [709, 536] on quentale-workspace at bounding box center [784, 360] width 1568 height 719
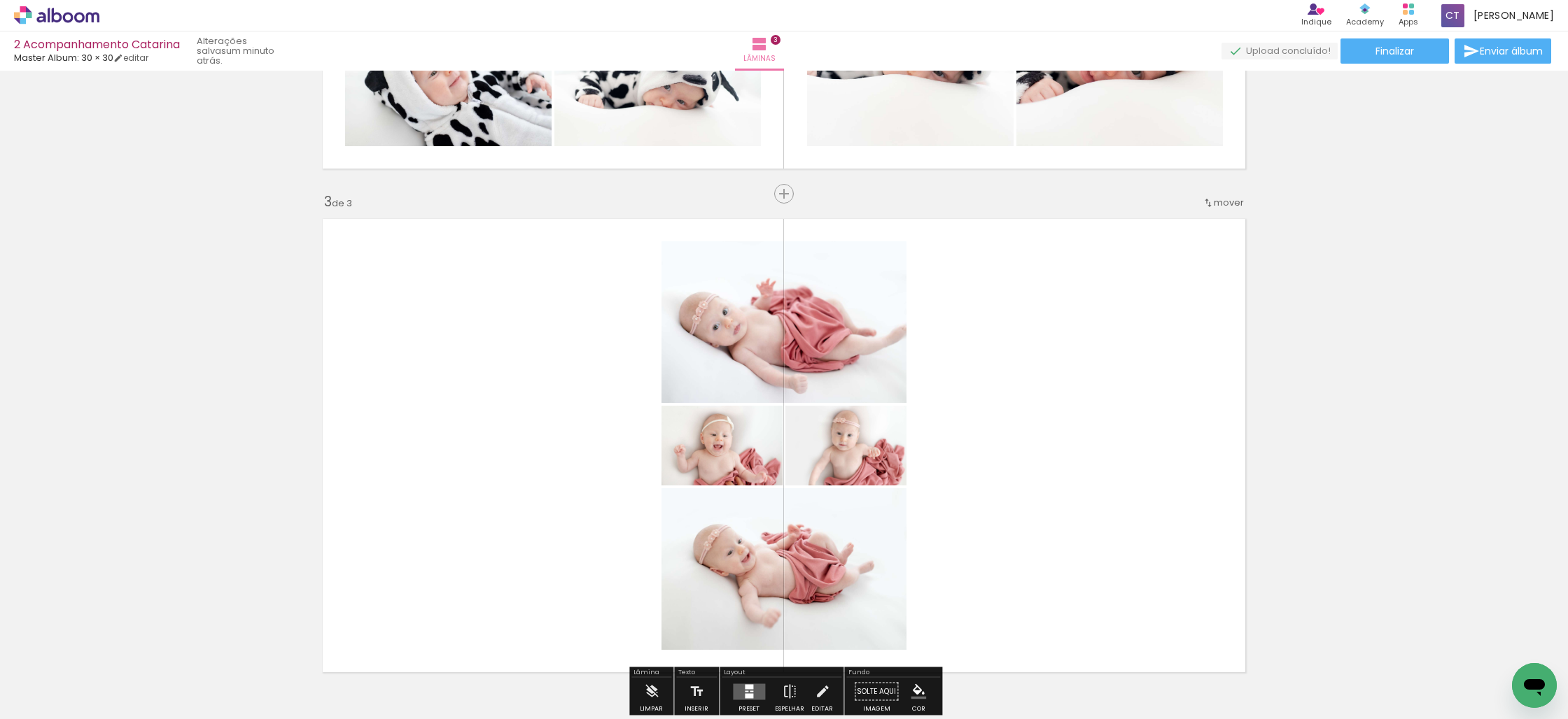
scroll to position [929, 0]
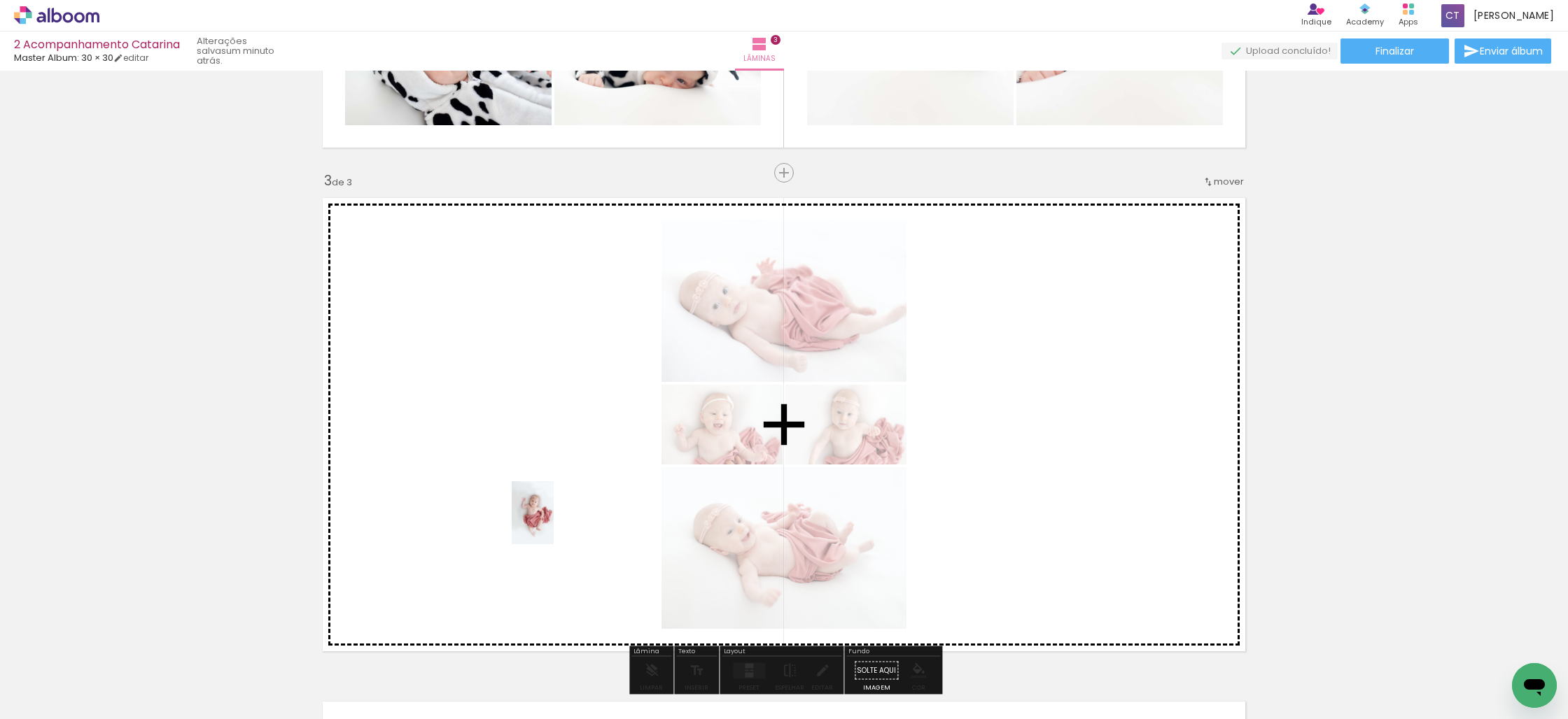
drag, startPoint x: 530, startPoint y: 685, endPoint x: 554, endPoint y: 523, distance: 163.8
click at [554, 523] on quentale-workspace at bounding box center [784, 360] width 1568 height 719
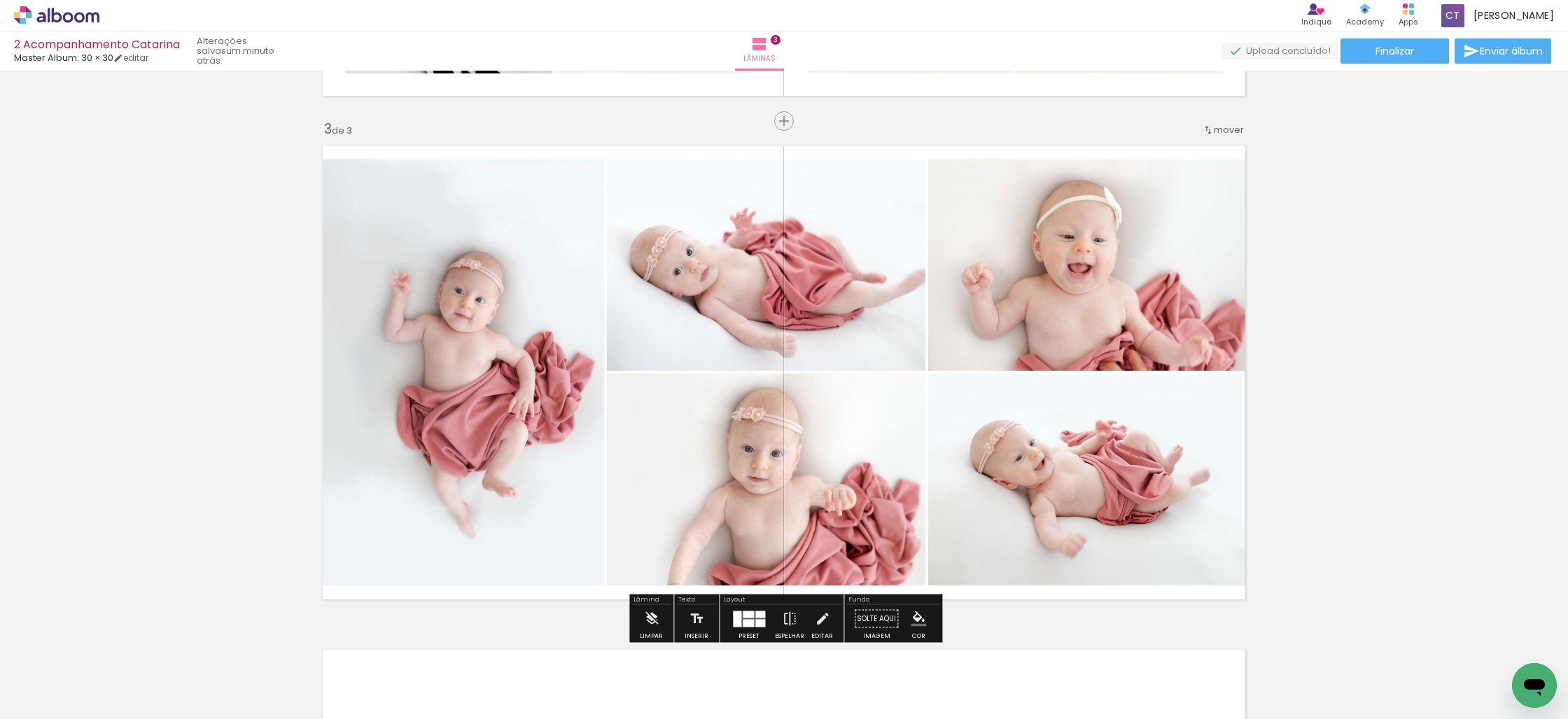
scroll to position [1055, 0]
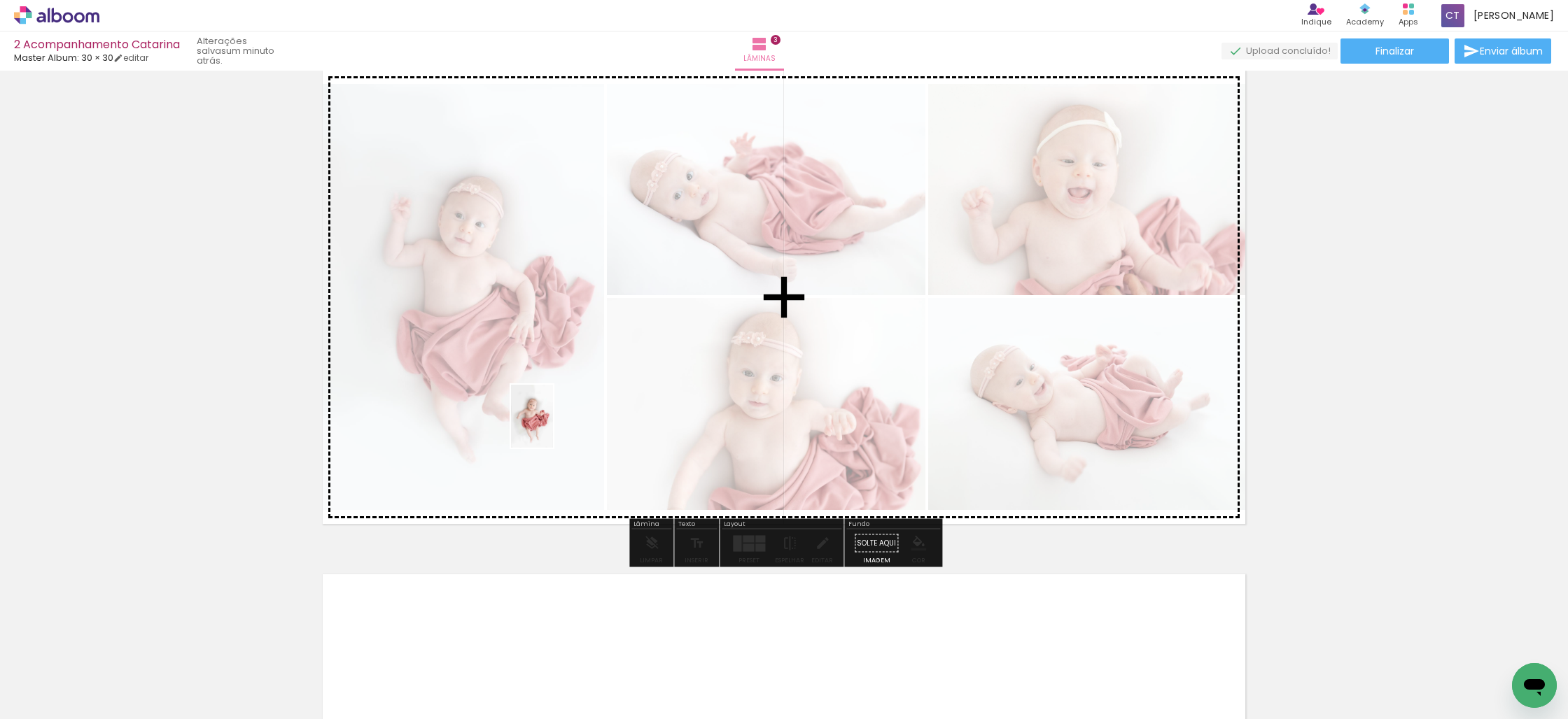
drag, startPoint x: 456, startPoint y: 661, endPoint x: 556, endPoint y: 414, distance: 266.5
click at [556, 414] on quentale-workspace at bounding box center [784, 360] width 1568 height 719
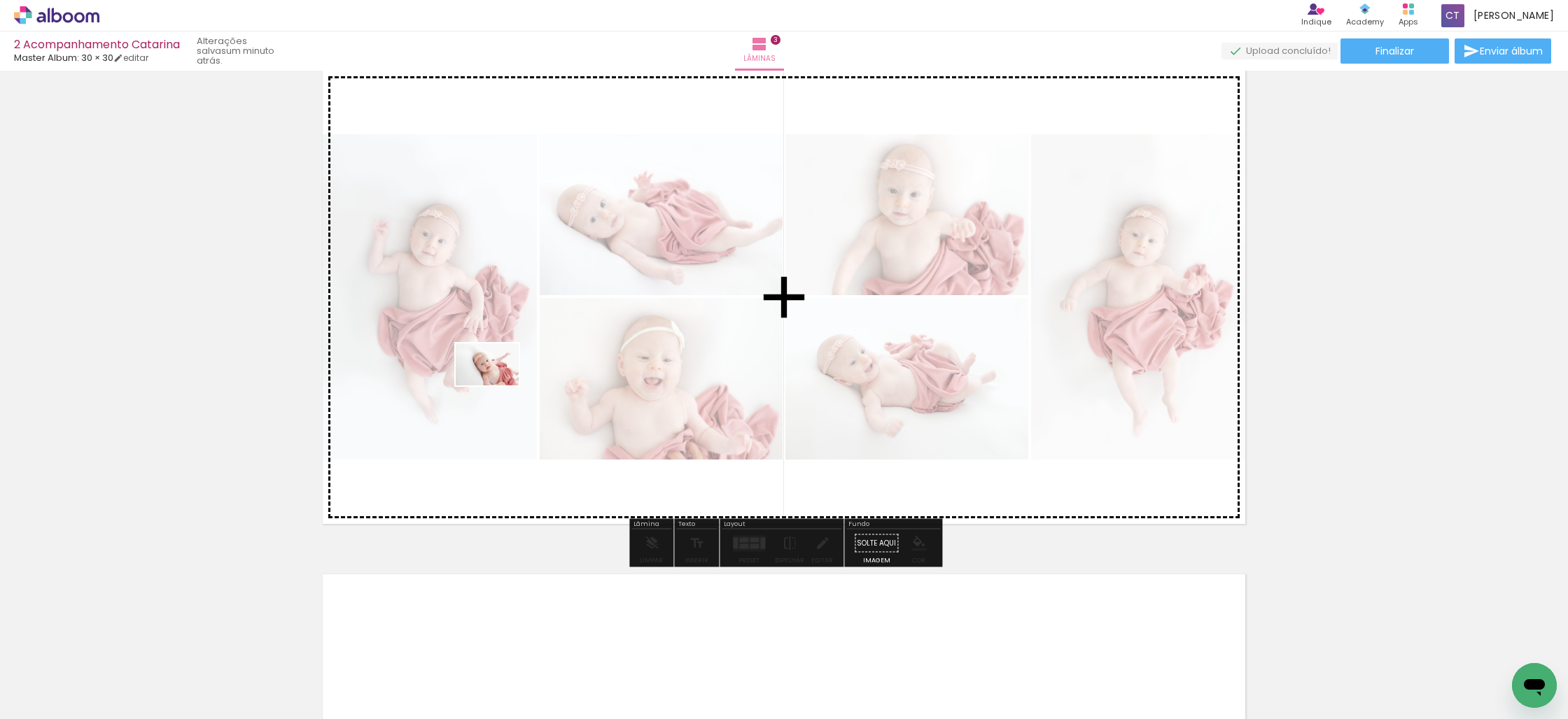
drag, startPoint x: 311, startPoint y: 683, endPoint x: 498, endPoint y: 386, distance: 351.0
click at [498, 386] on quentale-workspace at bounding box center [784, 360] width 1568 height 719
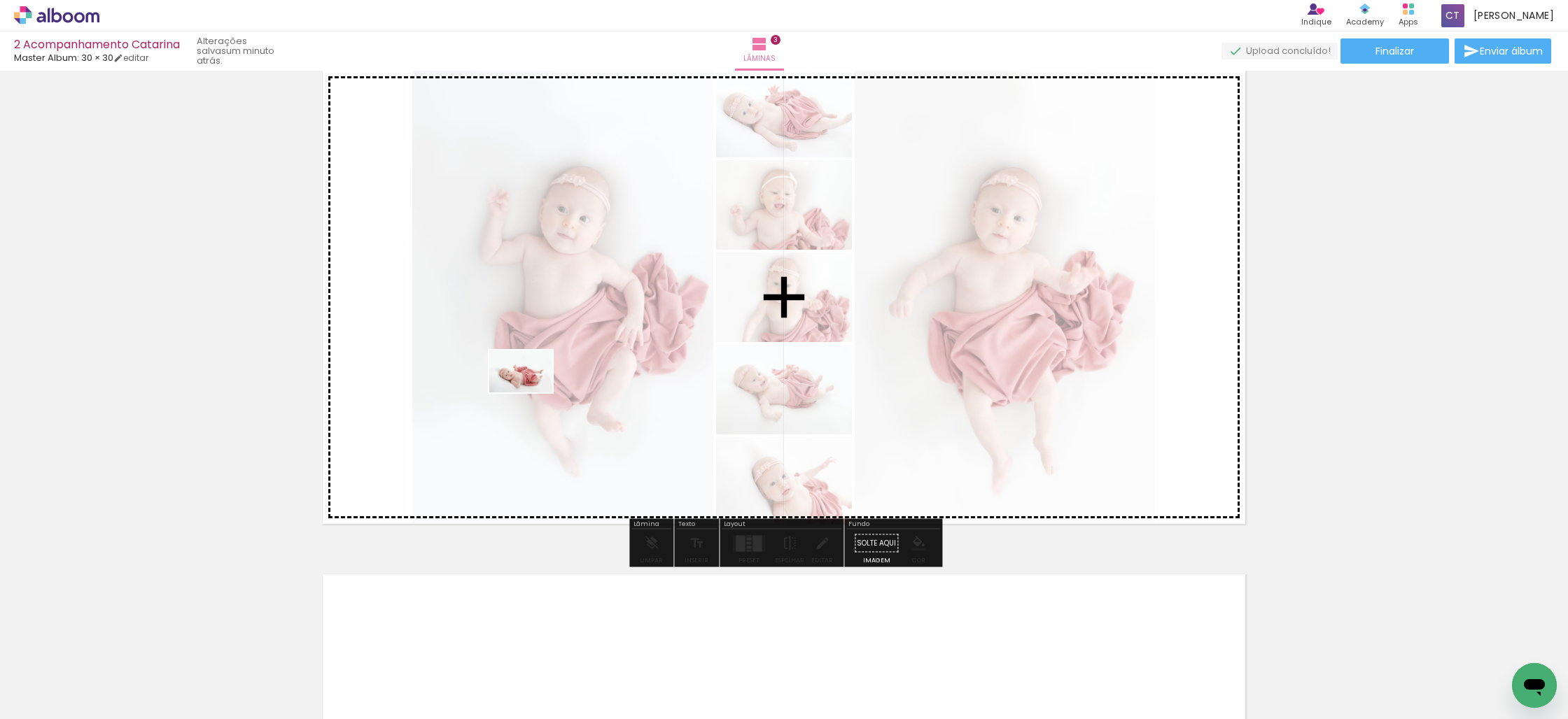
drag, startPoint x: 380, startPoint y: 670, endPoint x: 540, endPoint y: 374, distance: 336.5
click at [540, 374] on quentale-workspace at bounding box center [784, 360] width 1568 height 719
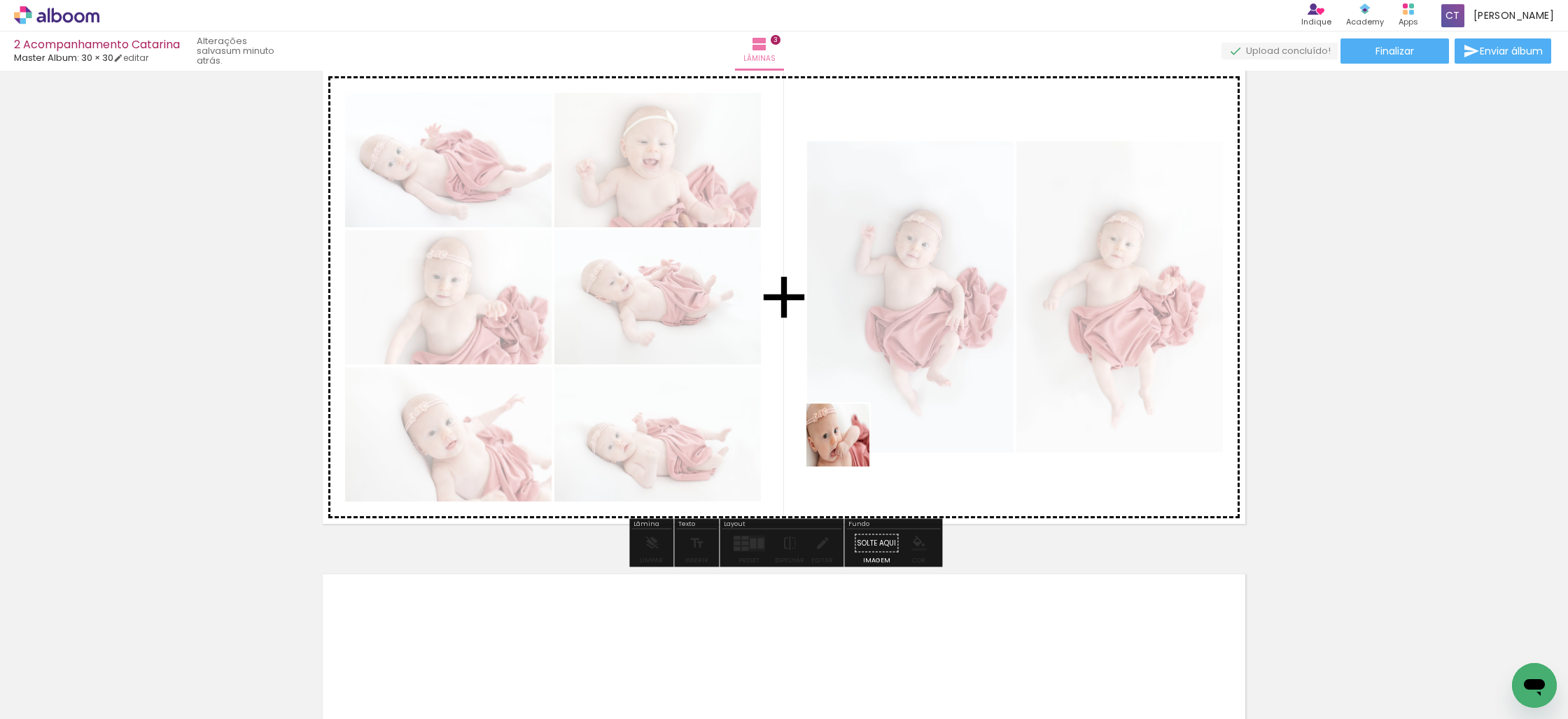
drag, startPoint x: 836, startPoint y: 680, endPoint x: 795, endPoint y: 573, distance: 114.6
click at [849, 409] on quentale-workspace at bounding box center [784, 360] width 1568 height 719
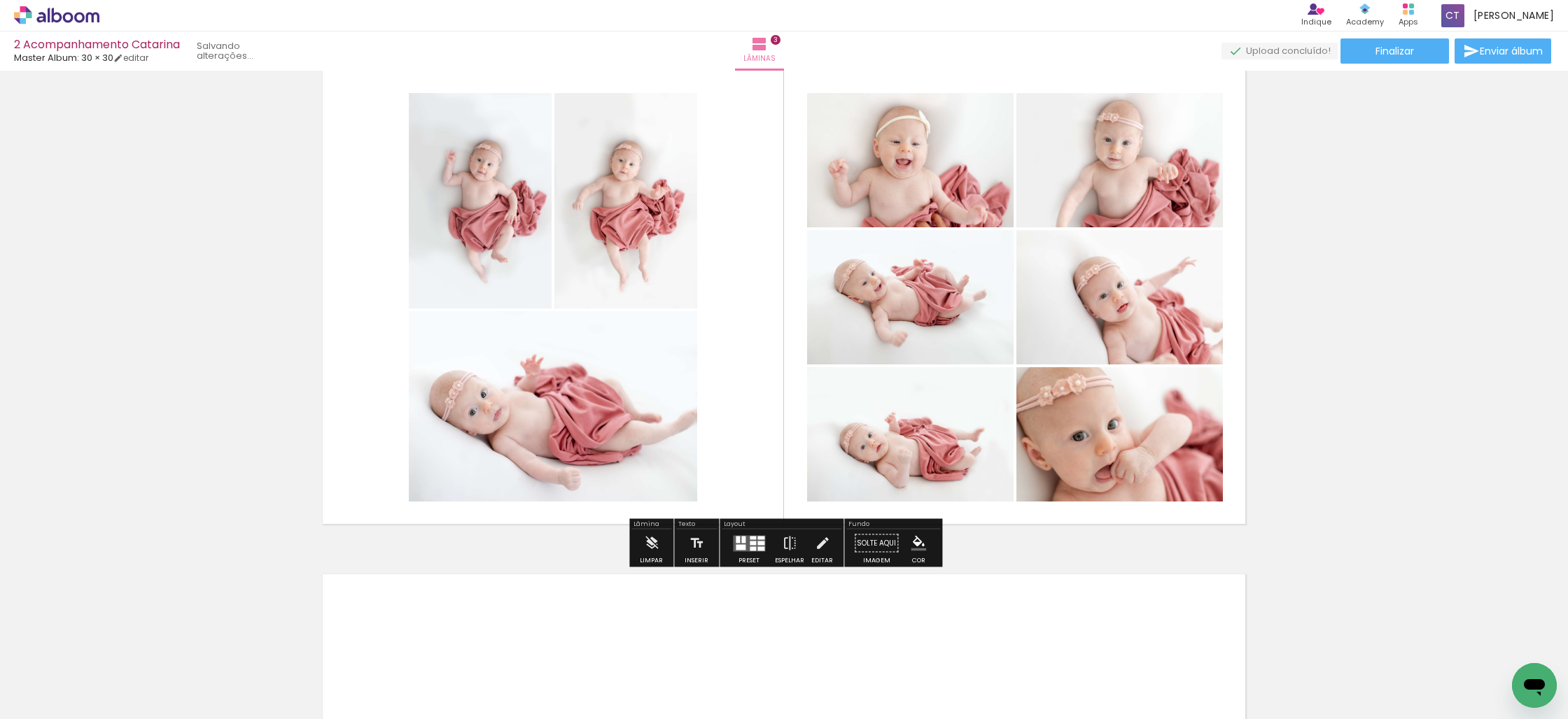
scroll to position [1055, 0]
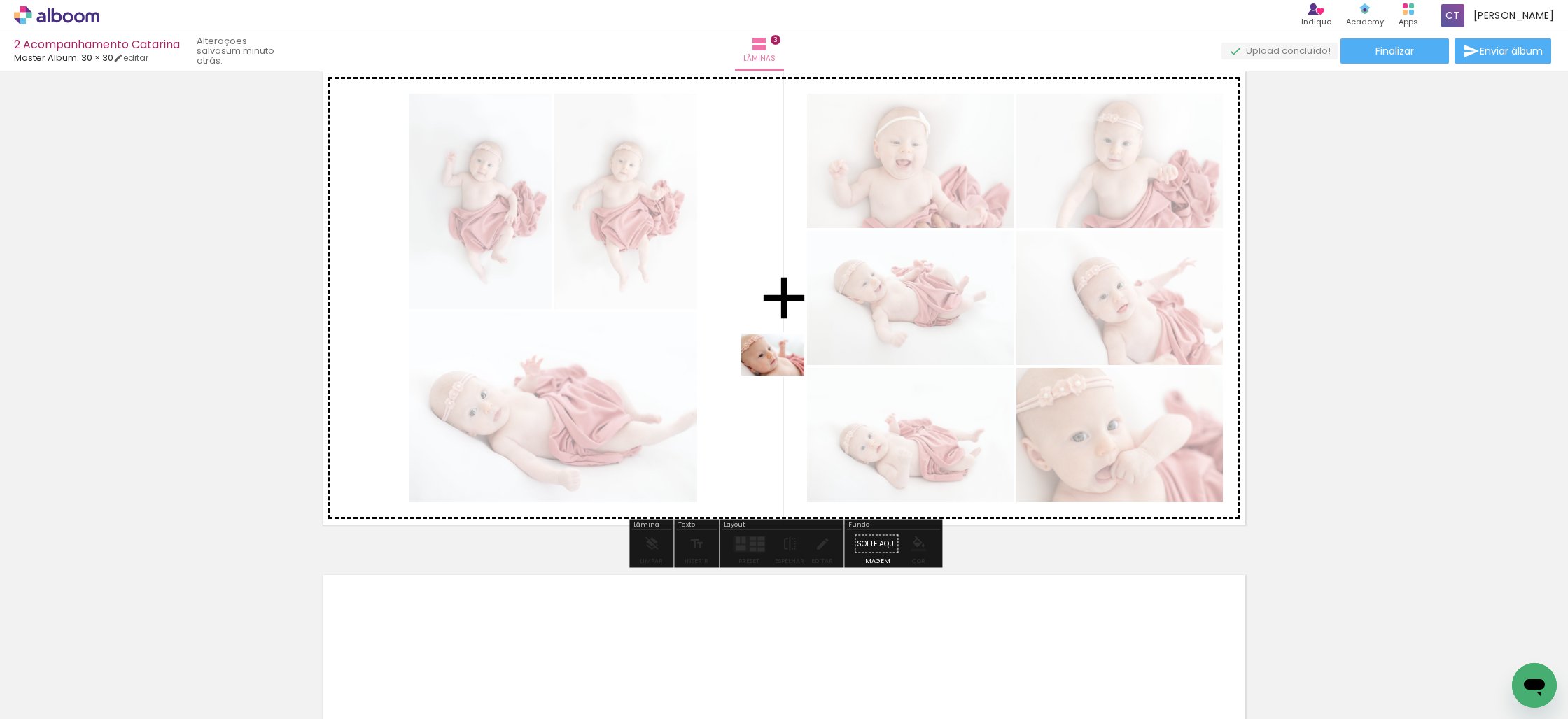
drag, startPoint x: 775, startPoint y: 652, endPoint x: 784, endPoint y: 374, distance: 278.1
click at [784, 374] on quentale-workspace at bounding box center [784, 360] width 1568 height 719
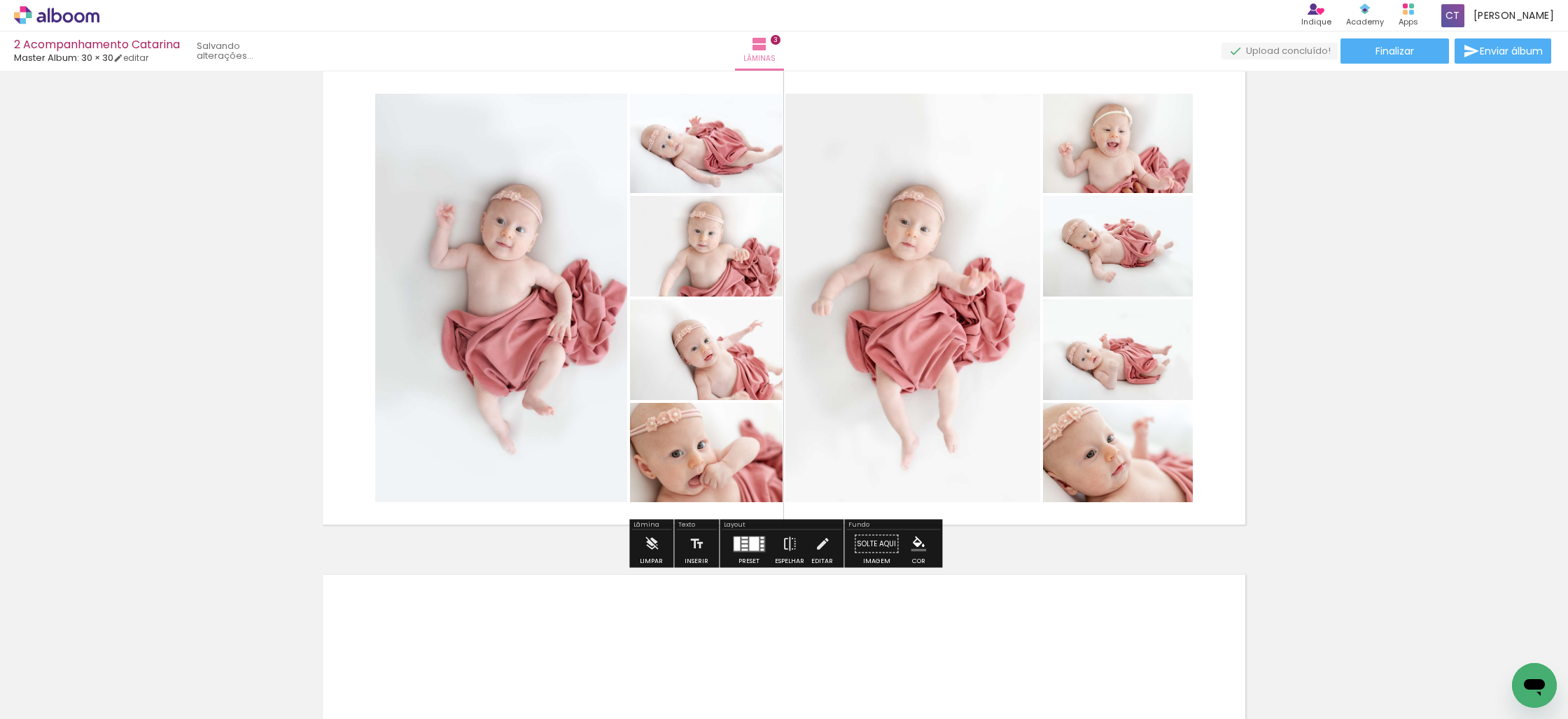
scroll to position [1053, 0]
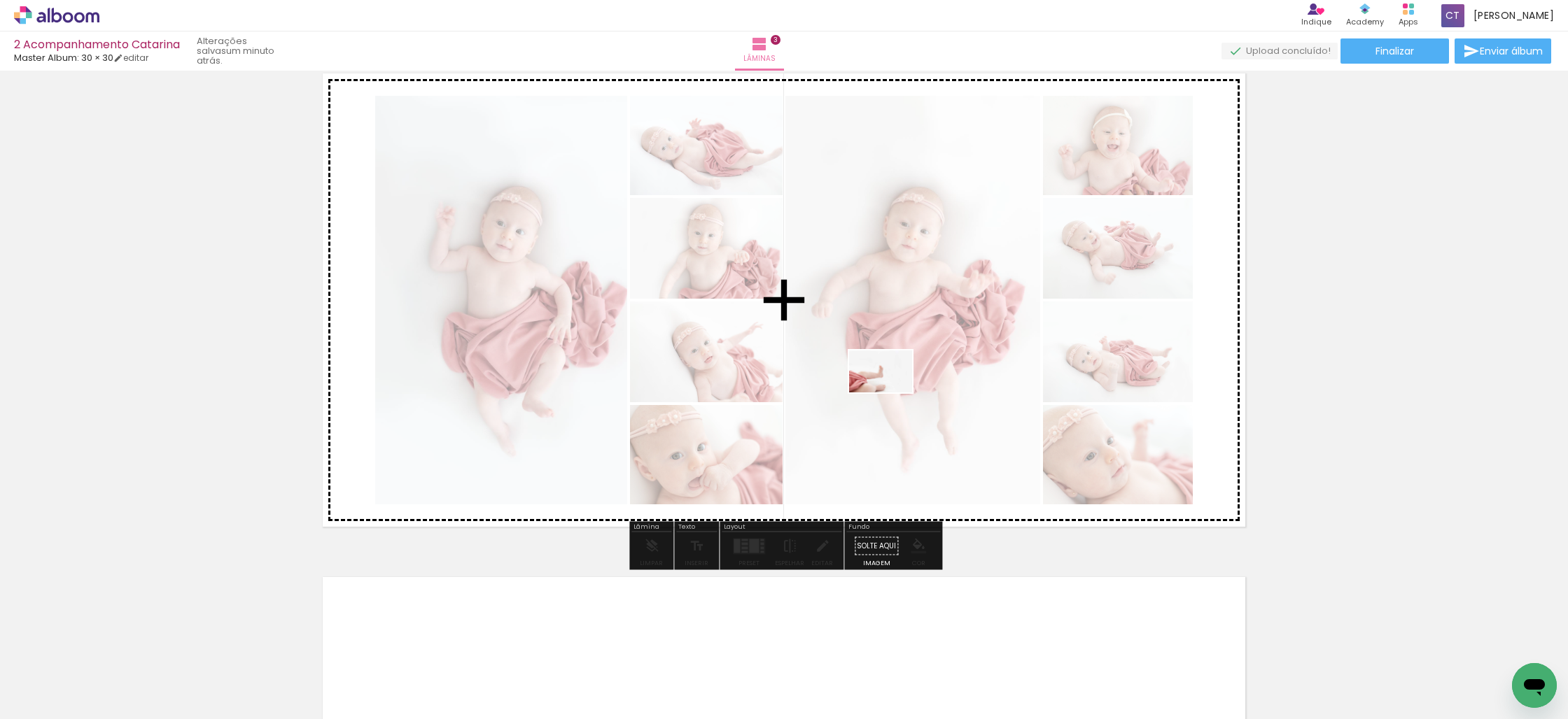
drag, startPoint x: 924, startPoint y: 635, endPoint x: 891, endPoint y: 392, distance: 245.2
click at [891, 392] on quentale-workspace at bounding box center [784, 360] width 1568 height 719
